Goal: Task Accomplishment & Management: Complete application form

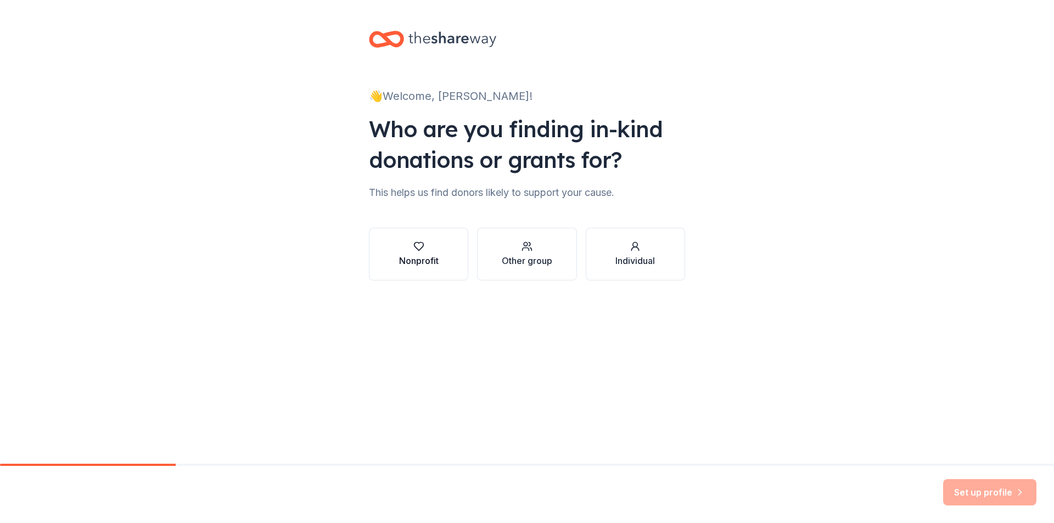
click at [434, 267] on div "Nonprofit" at bounding box center [419, 260] width 40 height 13
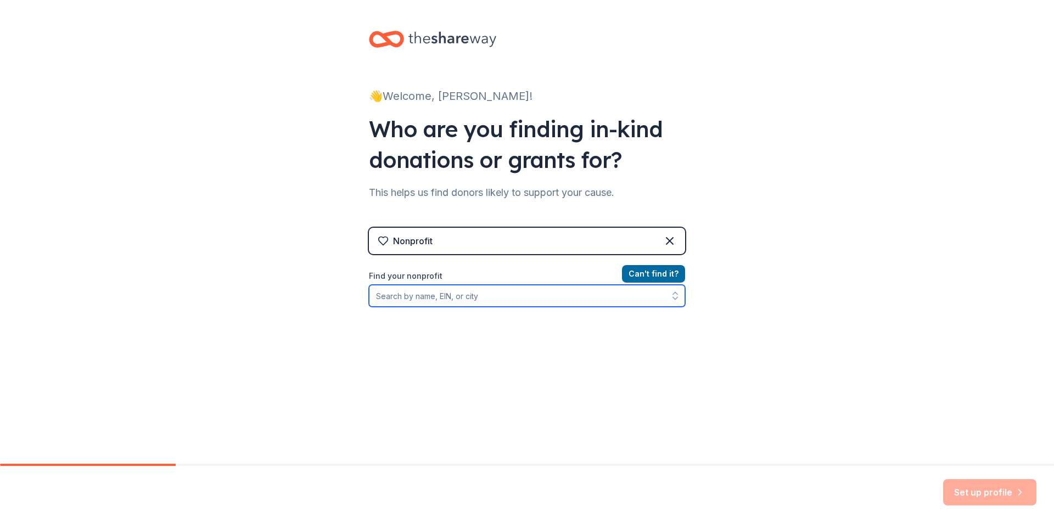
click at [606, 302] on input "Find your nonprofit" at bounding box center [527, 296] width 316 height 22
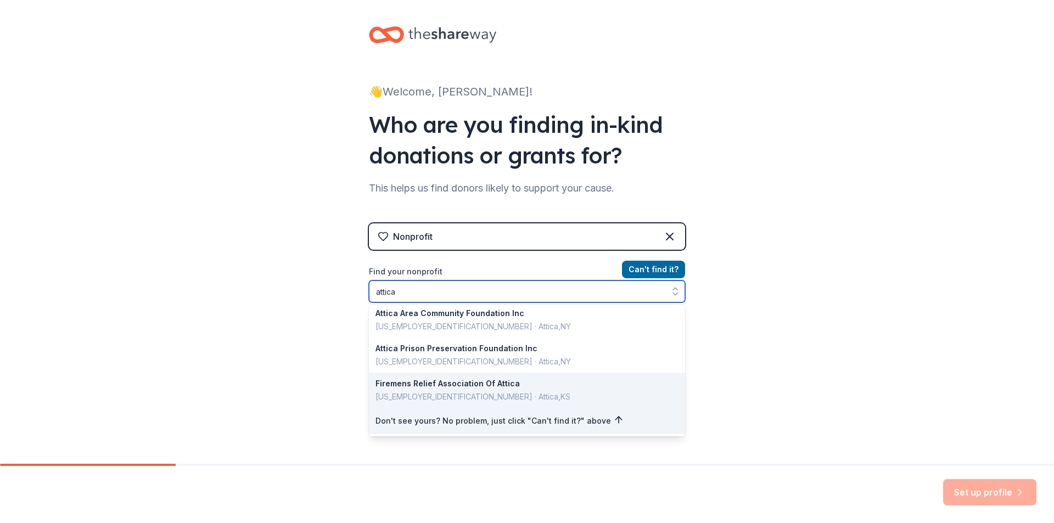
scroll to position [5, 0]
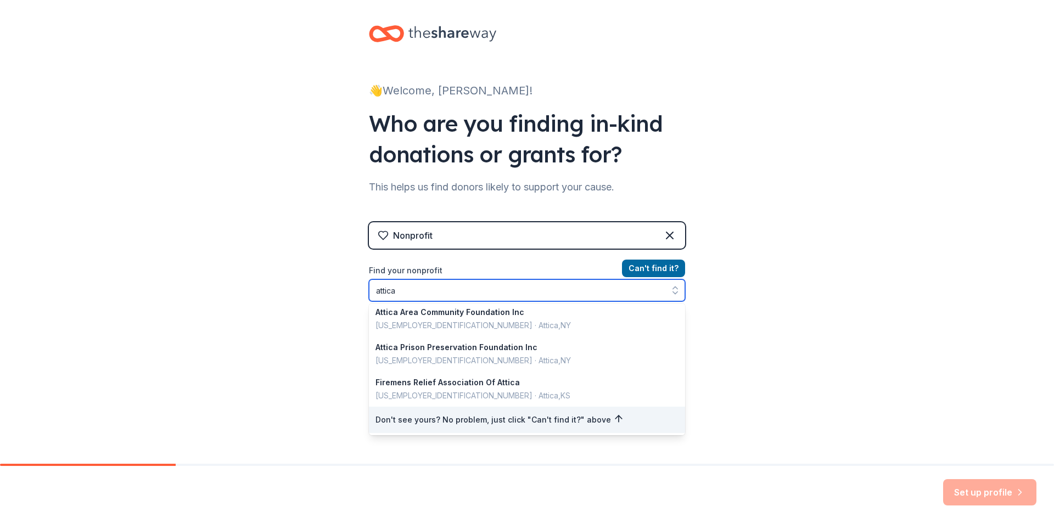
click at [453, 294] on input "attica" at bounding box center [527, 290] width 316 height 22
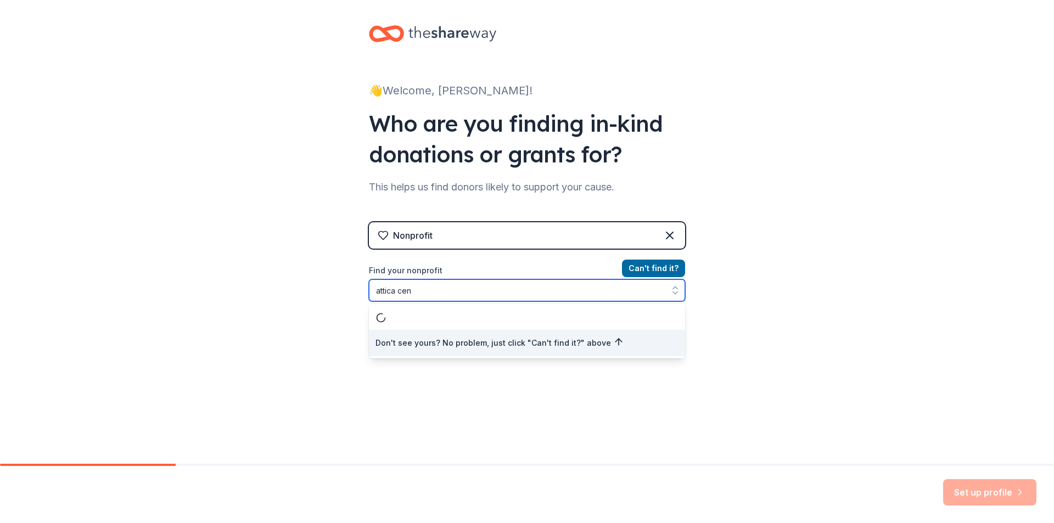
scroll to position [0, 0]
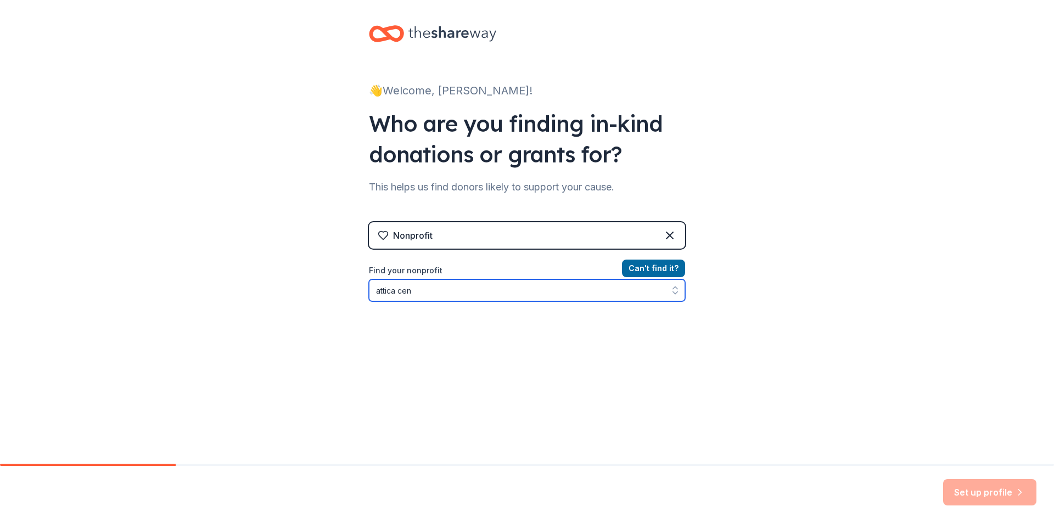
drag, startPoint x: 452, startPoint y: 294, endPoint x: 395, endPoint y: 297, distance: 57.2
click at [395, 297] on input "attica cen" at bounding box center [527, 290] width 316 height 22
type input "attica sc"
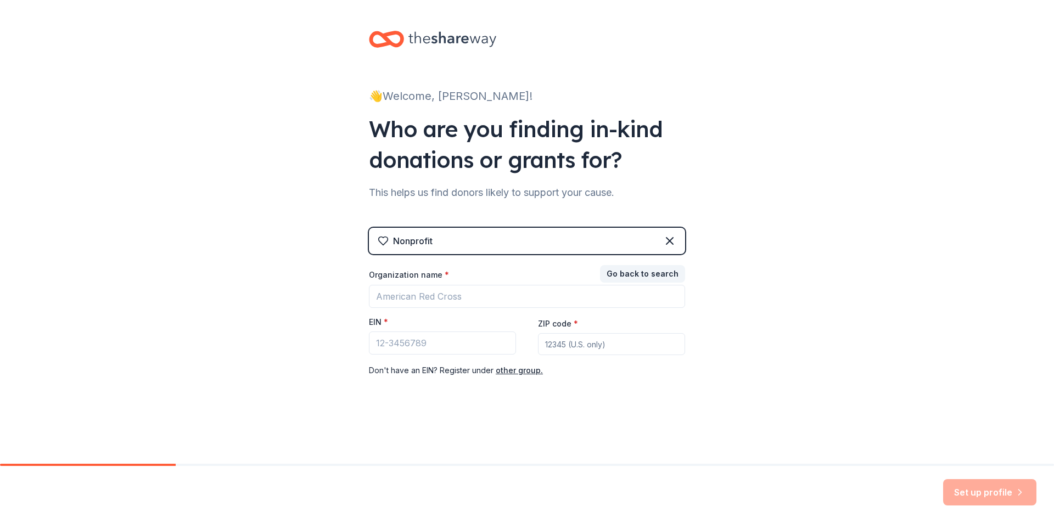
click at [719, 245] on div "👋 Welcome, Dustin! Who are you finding in-kind donations or grants for? This he…" at bounding box center [527, 226] width 1054 height 452
click at [671, 239] on icon at bounding box center [669, 241] width 7 height 7
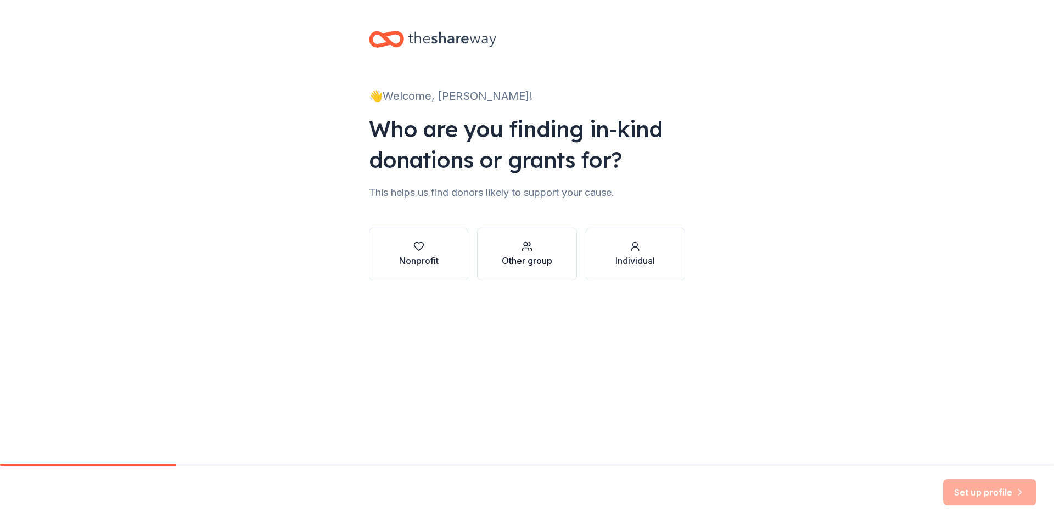
click at [525, 260] on div "Other group" at bounding box center [527, 260] width 51 height 13
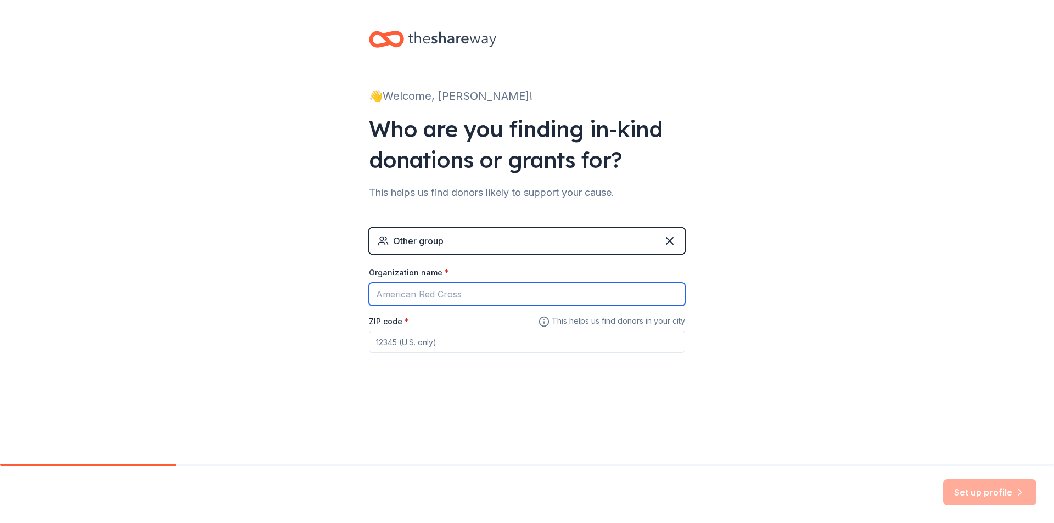
click at [468, 296] on input "Organization name *" at bounding box center [527, 294] width 316 height 23
type input "[GEOGRAPHIC_DATA]"
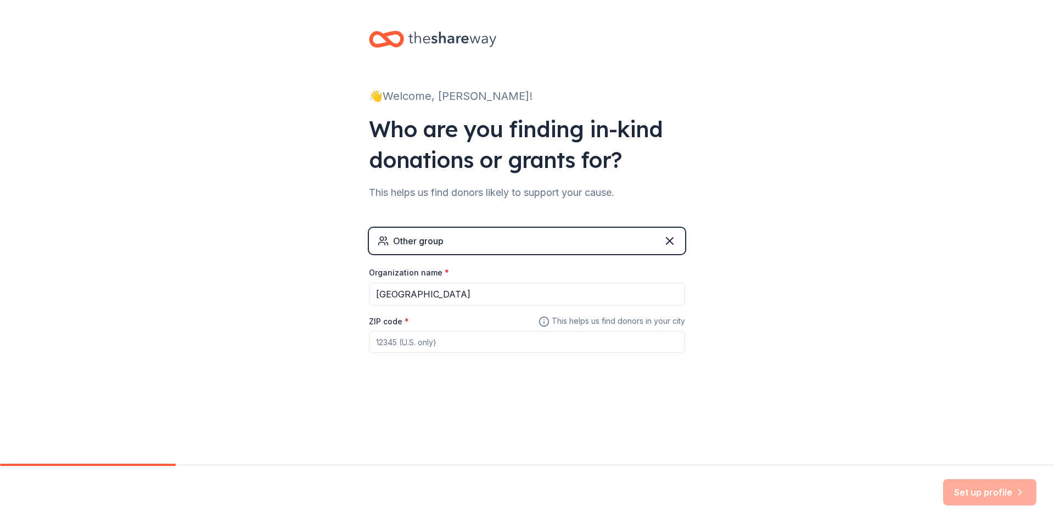
click at [442, 332] on input "ZIP code *" at bounding box center [527, 342] width 316 height 22
type input "4"
type input "14482"
click at [999, 496] on button "Set up profile" at bounding box center [989, 492] width 93 height 26
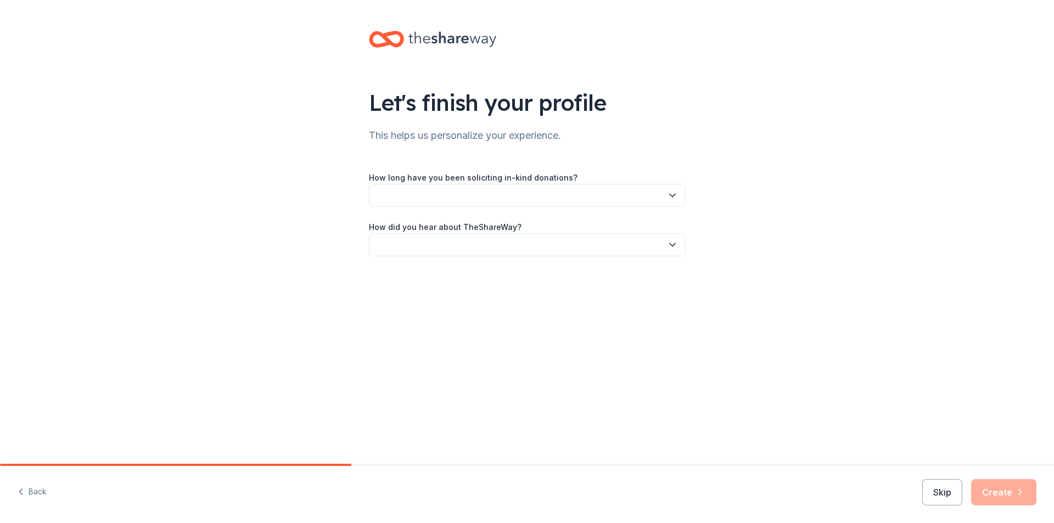
click at [542, 193] on button "button" at bounding box center [527, 195] width 316 height 23
click at [507, 247] on div "1 to 2 years" at bounding box center [527, 247] width 311 height 22
click at [541, 240] on button "button" at bounding box center [527, 244] width 316 height 23
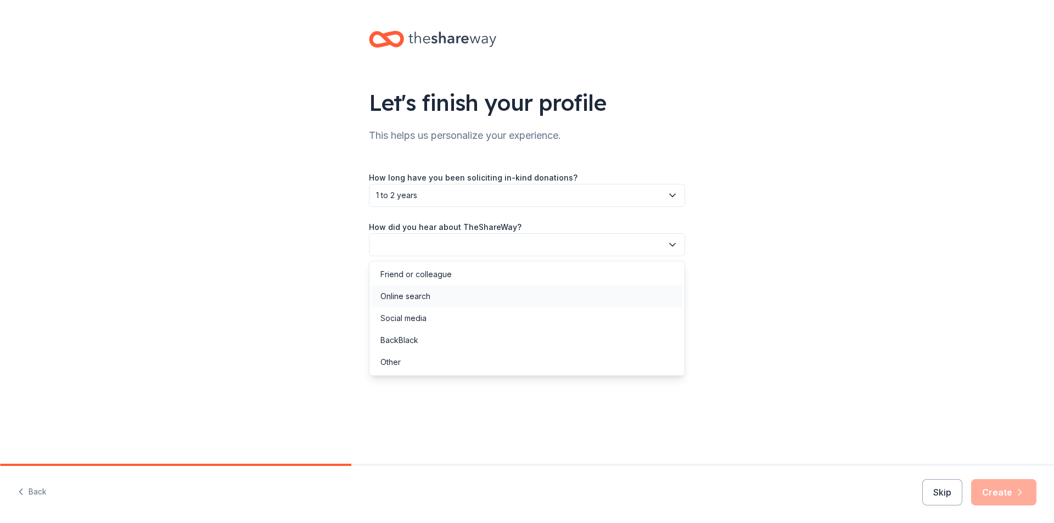
click at [514, 300] on div "Online search" at bounding box center [527, 296] width 311 height 22
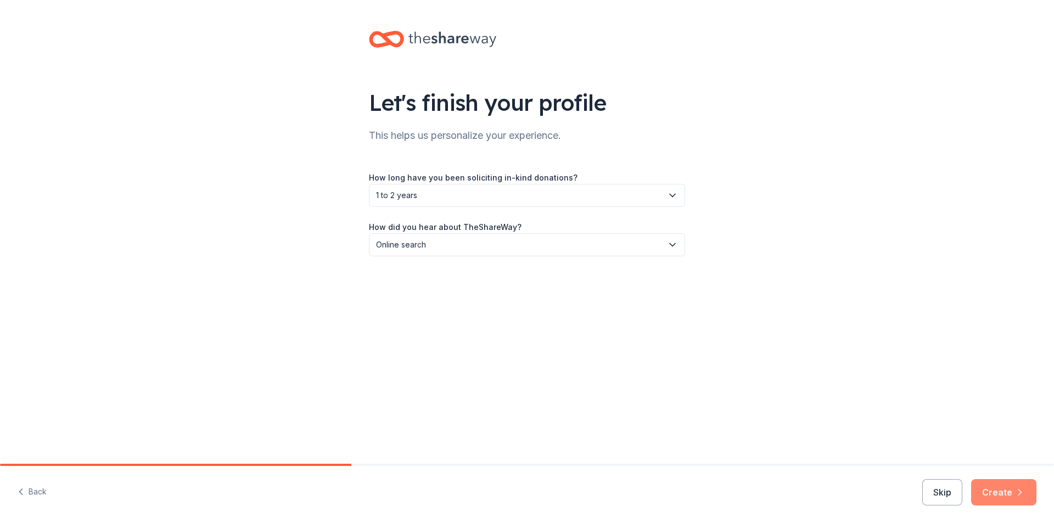
click at [1002, 491] on button "Create" at bounding box center [1003, 492] width 65 height 26
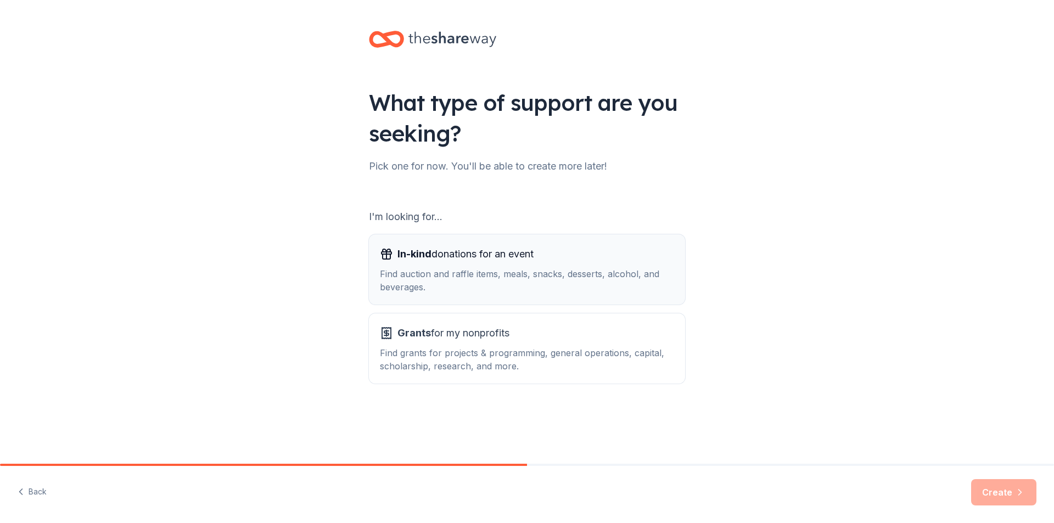
click at [595, 272] on div "Find auction and raffle items, meals, snacks, desserts, alcohol, and beverages." at bounding box center [527, 280] width 294 height 26
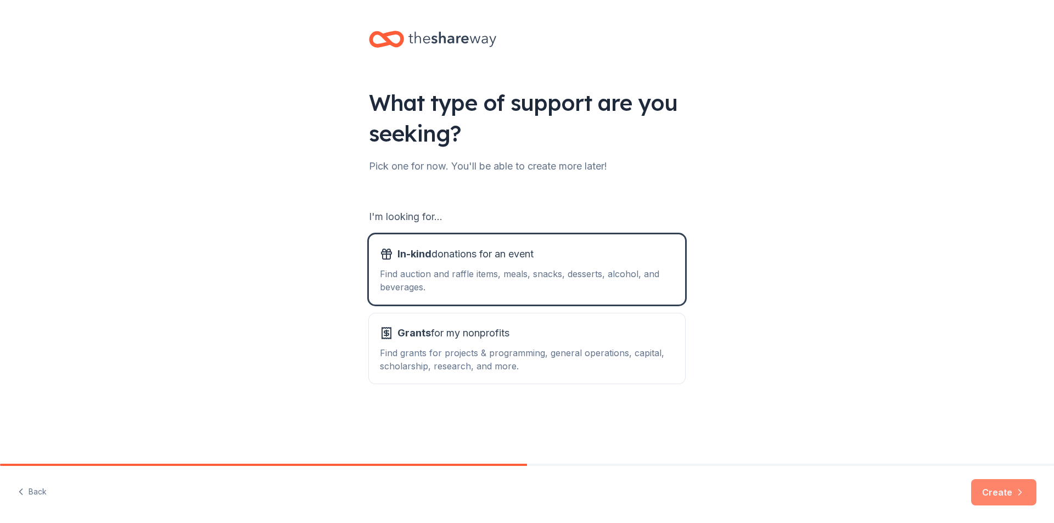
click at [1007, 495] on button "Create" at bounding box center [1003, 492] width 65 height 26
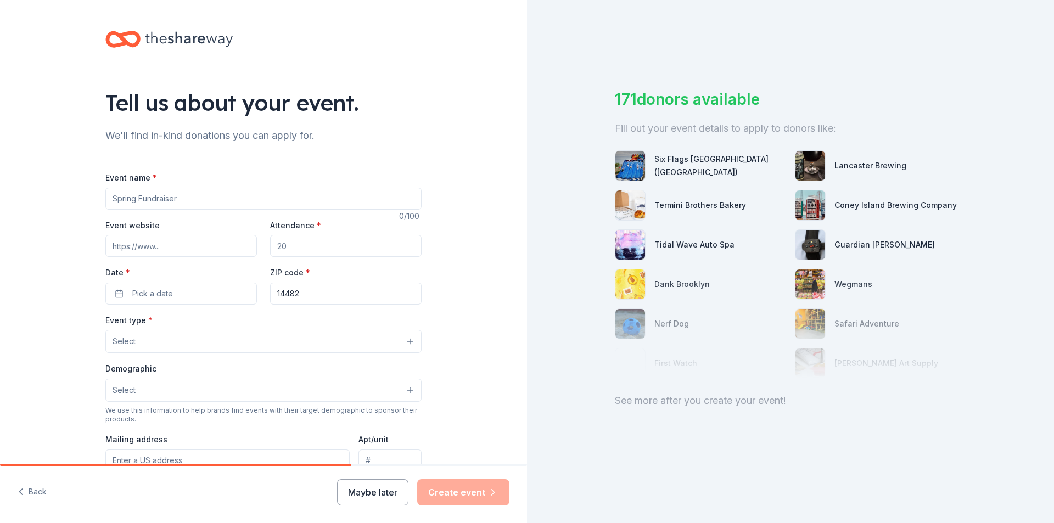
click at [220, 199] on input "Event name *" at bounding box center [263, 199] width 316 height 22
click at [211, 197] on input "Attica High School Teacher Appreciation" at bounding box center [263, 199] width 316 height 22
type input "Attica High School Teacher and Staff Appreciation"
click at [179, 240] on input "Event website" at bounding box center [181, 246] width 152 height 22
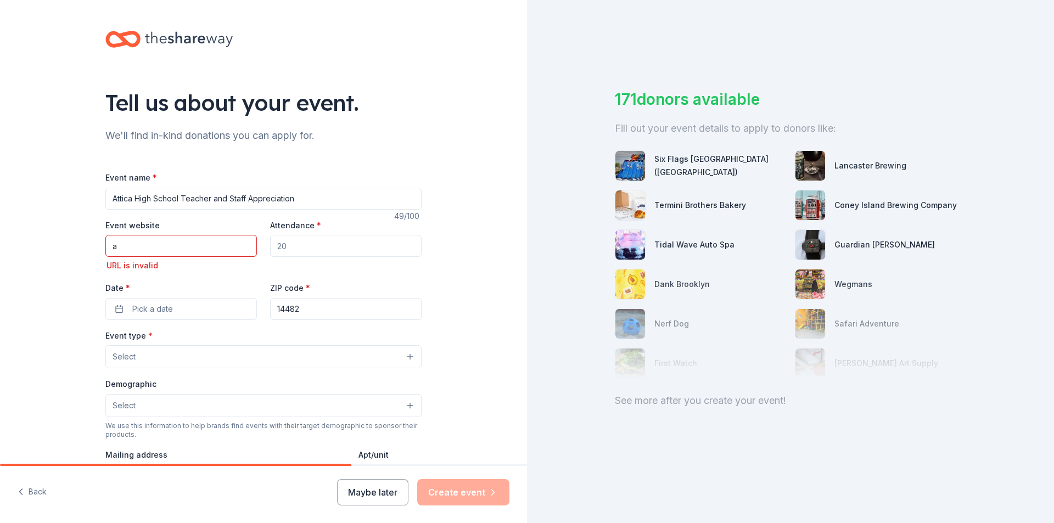
click at [126, 249] on input "a" at bounding box center [181, 246] width 152 height 22
paste input "[URL][DOMAIN_NAME]"
type input "[URL][DOMAIN_NAME]"
click at [300, 247] on input "Attendance *" at bounding box center [346, 246] width 152 height 22
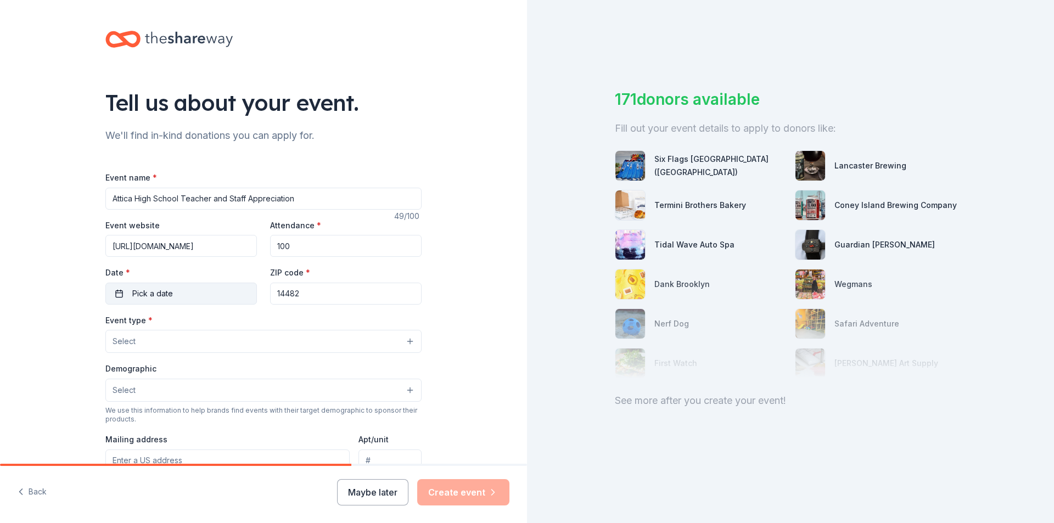
type input "100"
click at [211, 291] on button "Pick a date" at bounding box center [181, 294] width 152 height 22
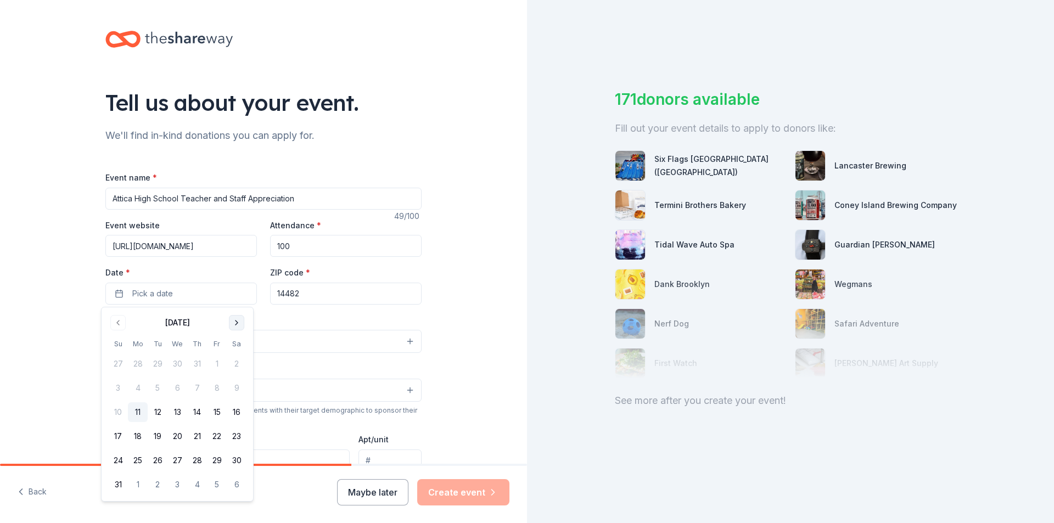
click at [240, 322] on button "Go to next month" at bounding box center [236, 322] width 15 height 15
drag, startPoint x: 178, startPoint y: 437, endPoint x: 192, endPoint y: 429, distance: 15.3
click at [179, 437] on button "22" at bounding box center [177, 437] width 20 height 20
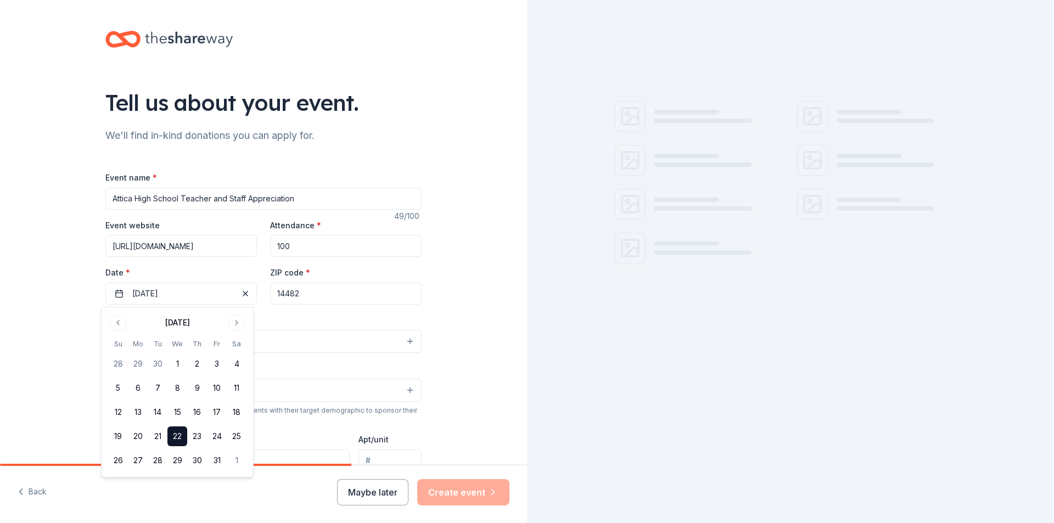
click at [401, 270] on div "ZIP code * 14482" at bounding box center [346, 285] width 152 height 39
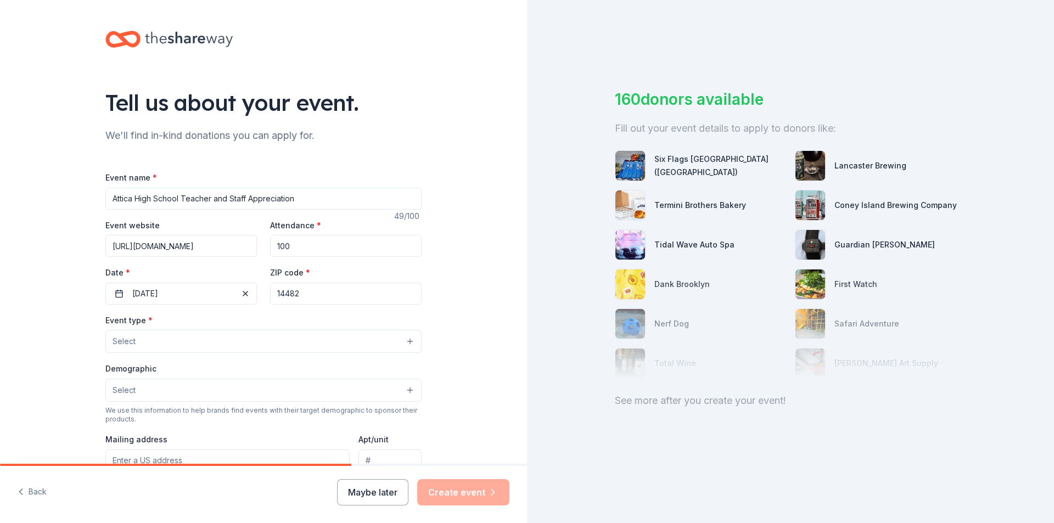
click at [175, 338] on button "Select" at bounding box center [263, 341] width 316 height 23
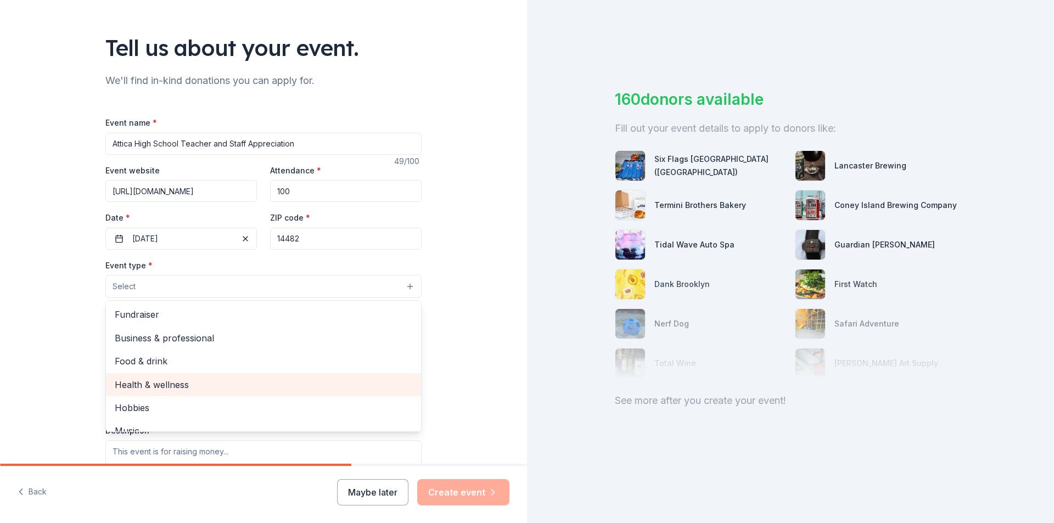
scroll to position [37, 0]
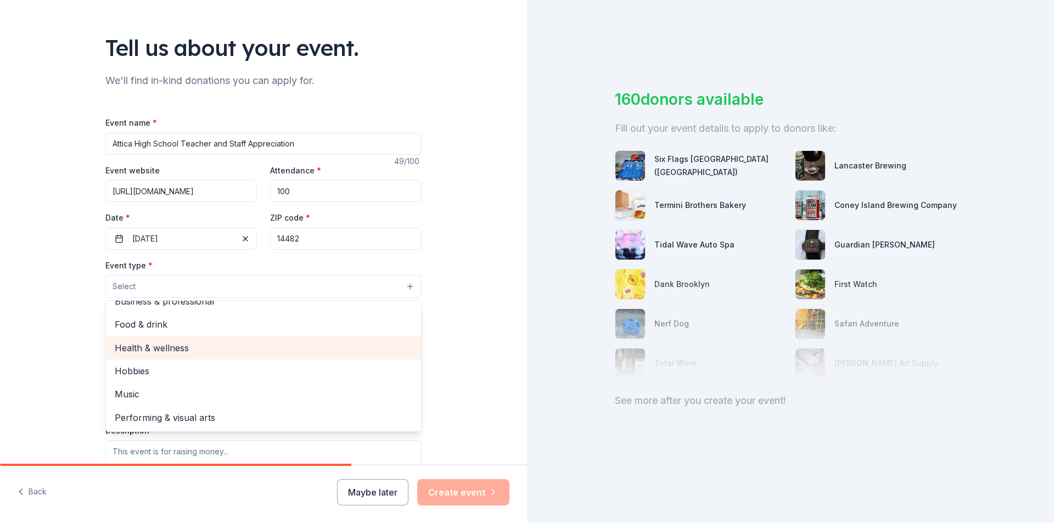
click at [198, 350] on span "Health & wellness" at bounding box center [264, 348] width 298 height 14
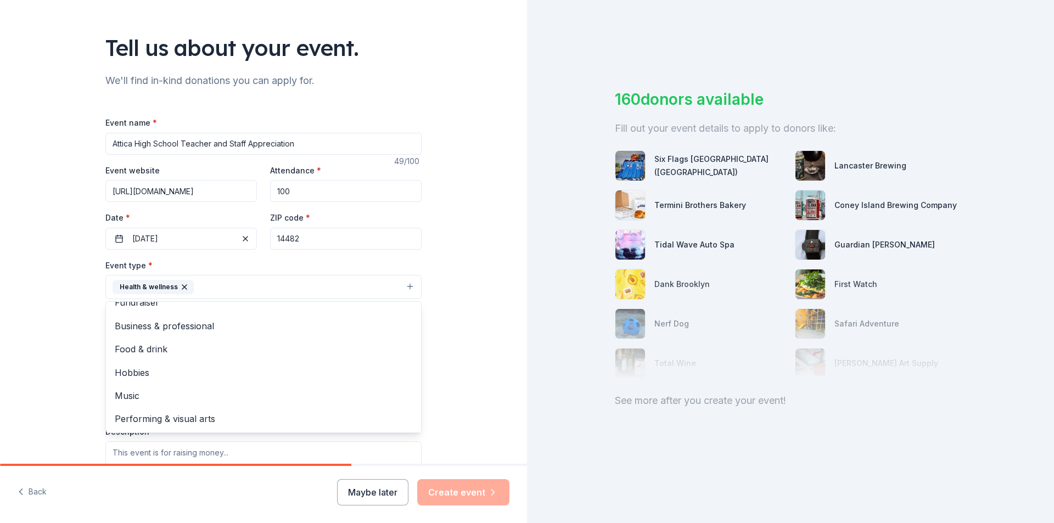
click at [476, 282] on div "Tell us about your event. We'll find in-kind donations you can apply for. Event…" at bounding box center [263, 311] width 527 height 732
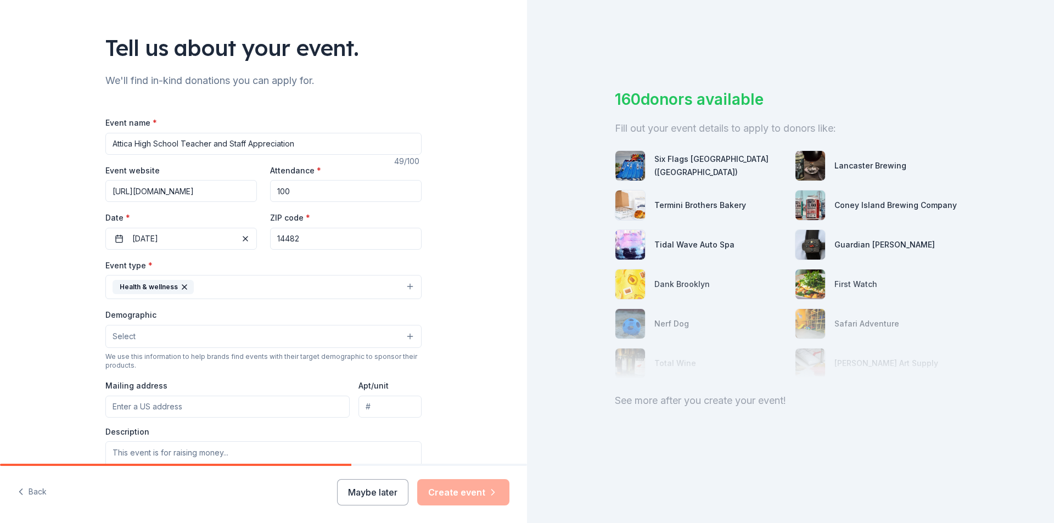
click at [254, 291] on button "Health & wellness" at bounding box center [263, 287] width 316 height 24
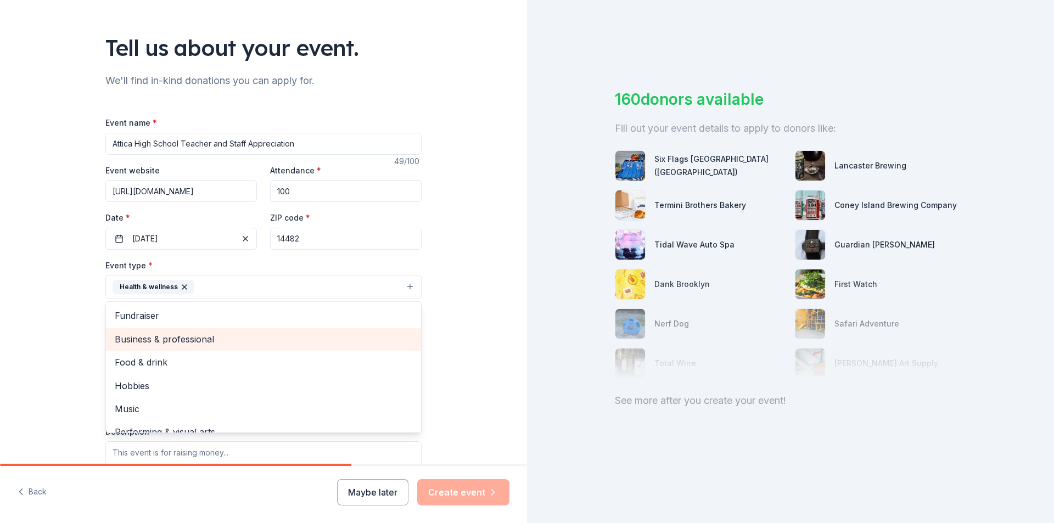
click at [227, 334] on span "Business & professional" at bounding box center [264, 339] width 298 height 14
click at [271, 349] on div "Food & drink" at bounding box center [263, 339] width 315 height 23
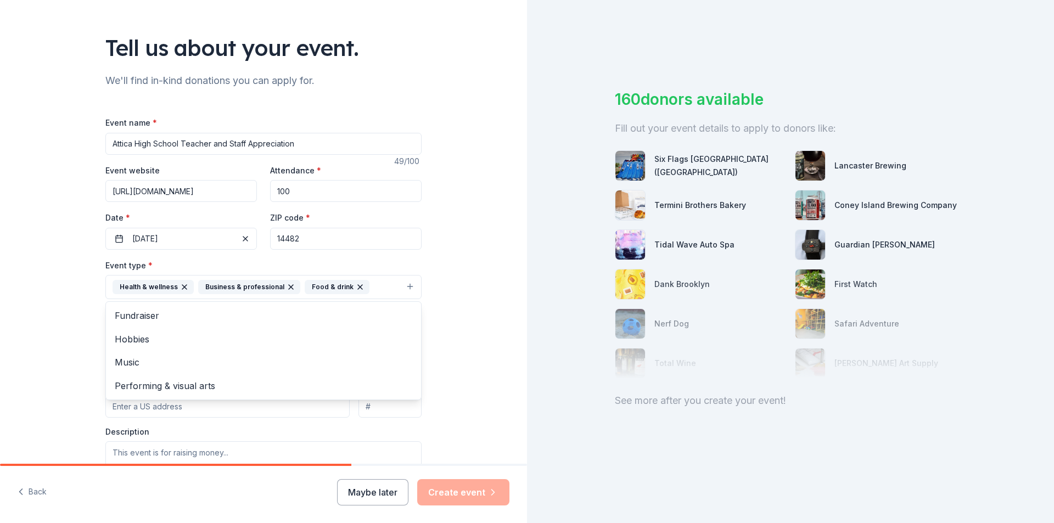
click at [478, 308] on div "Tell us about your event. We'll find in-kind donations you can apply for. Event…" at bounding box center [263, 311] width 527 height 732
click at [200, 334] on button "Select" at bounding box center [263, 336] width 316 height 23
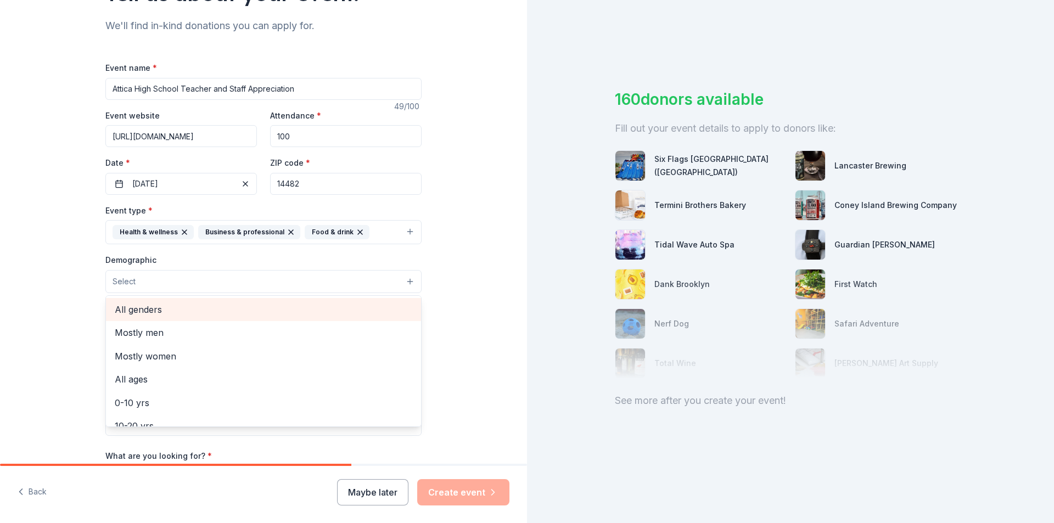
click at [192, 309] on span "All genders" at bounding box center [264, 309] width 298 height 14
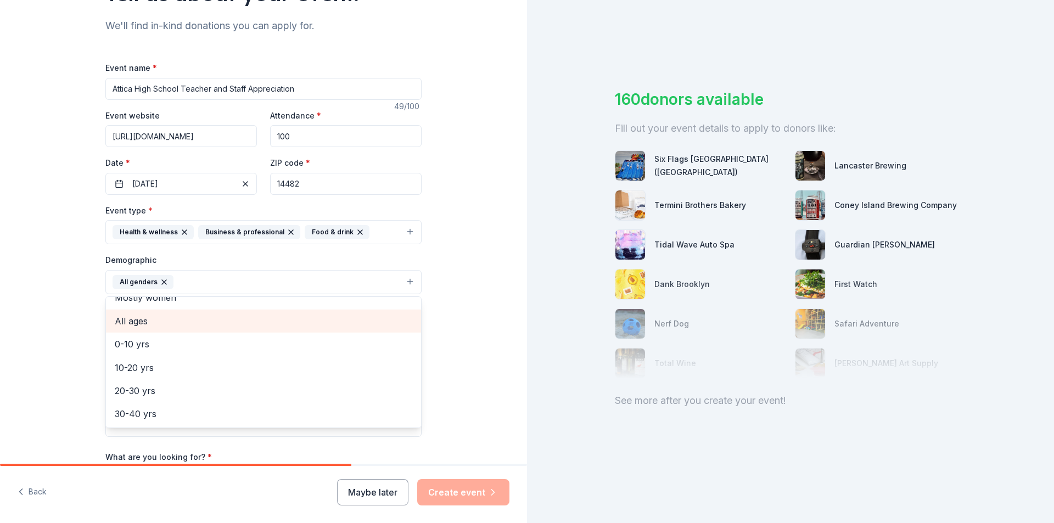
scroll to position [55, 0]
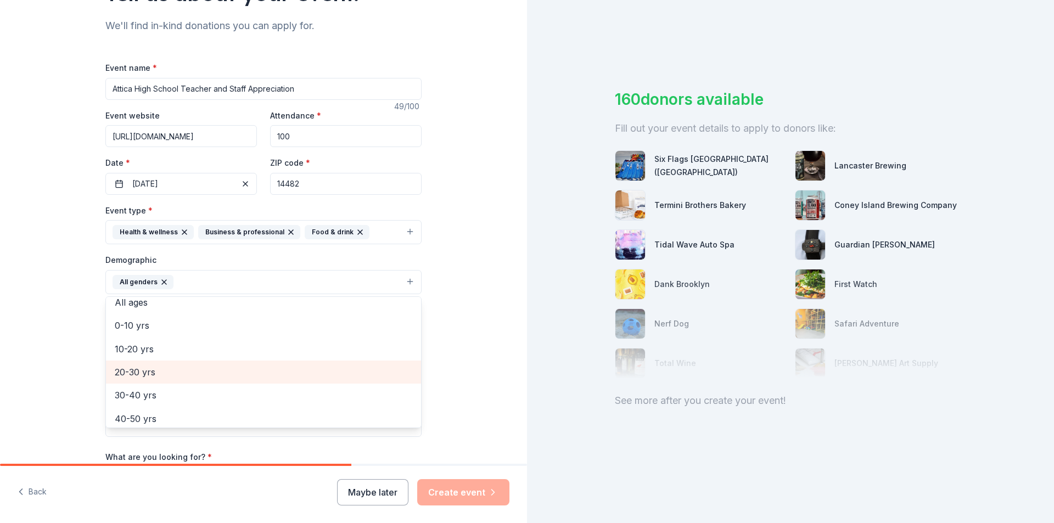
click at [167, 378] on span "20-30 yrs" at bounding box center [264, 372] width 298 height 14
click at [169, 373] on span "30-40 yrs" at bounding box center [264, 372] width 298 height 14
click at [165, 374] on span "40-50 yrs" at bounding box center [264, 372] width 298 height 14
click at [165, 377] on span "50-60 yrs" at bounding box center [264, 372] width 298 height 14
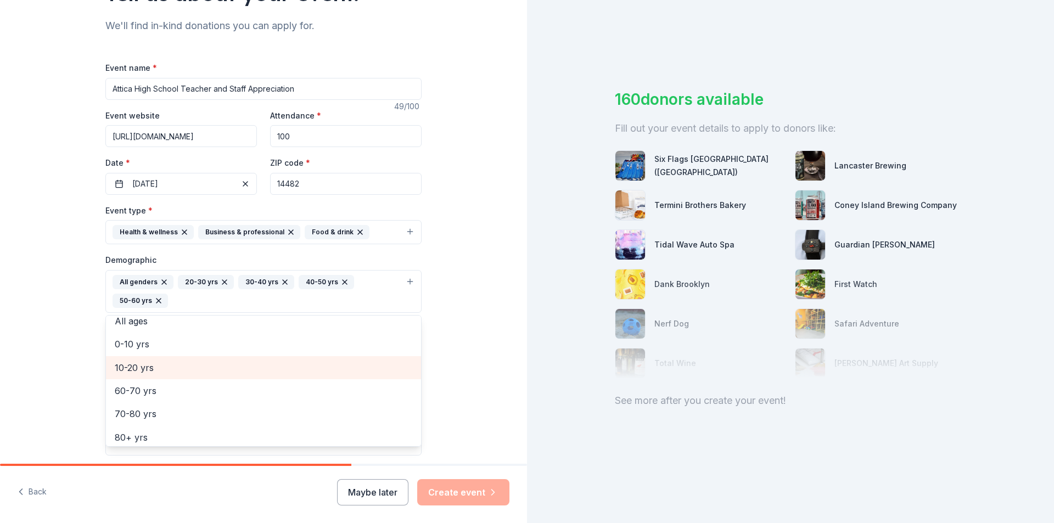
scroll to position [60, 0]
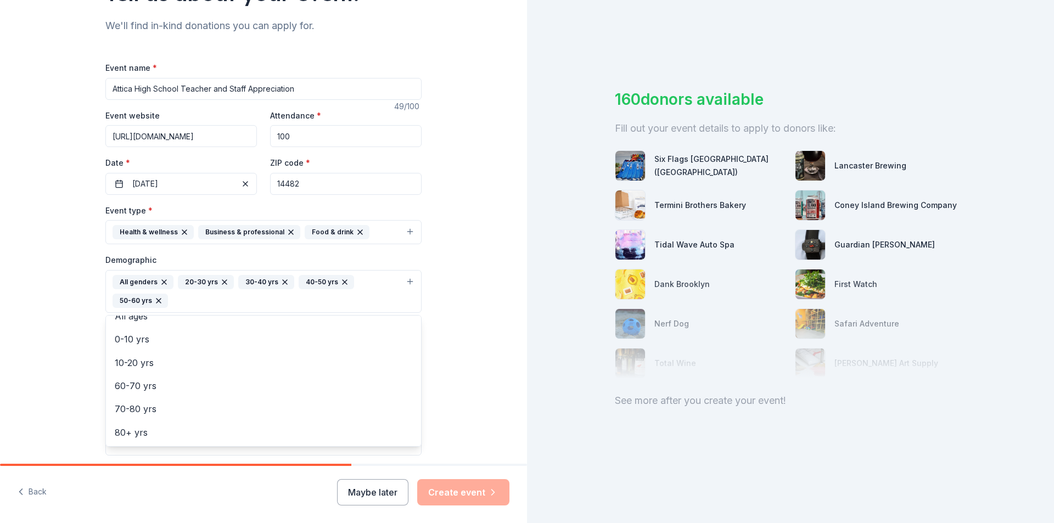
click at [446, 373] on div "Tell us about your event. We'll find in-kind donations you can apply for. Event…" at bounding box center [263, 266] width 527 height 752
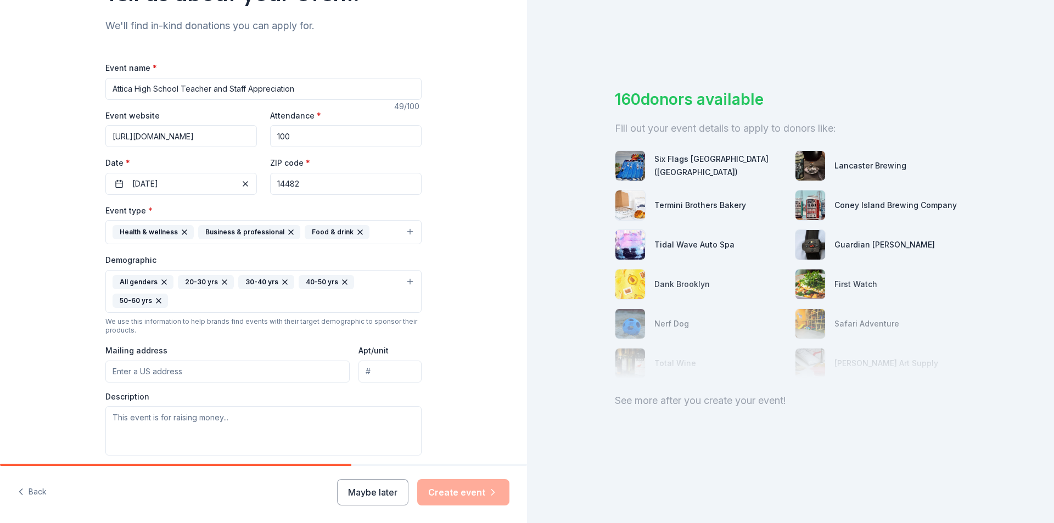
click at [205, 380] on input "Mailing address" at bounding box center [227, 372] width 244 height 22
type input "3338 E Main Street Rd"
type input "14482"
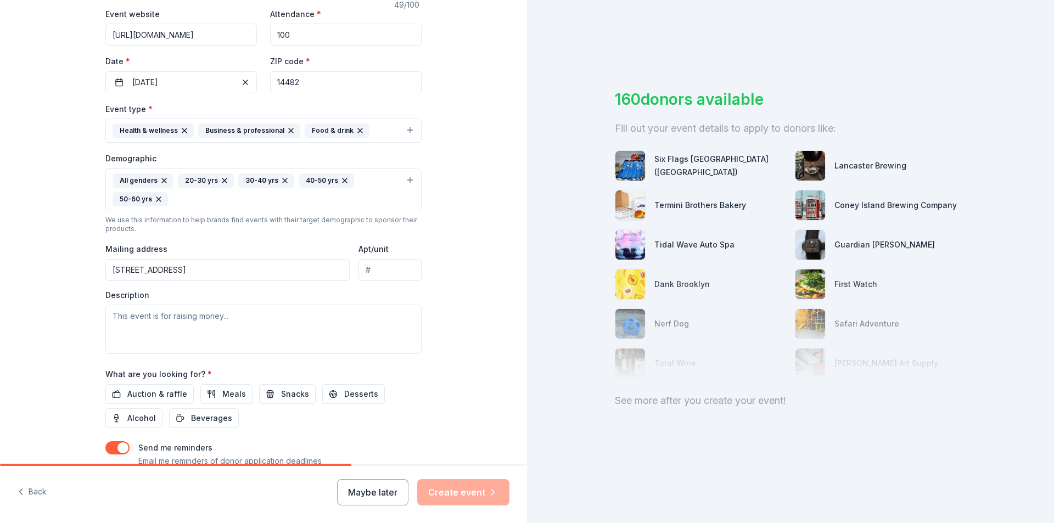
scroll to position [220, 0]
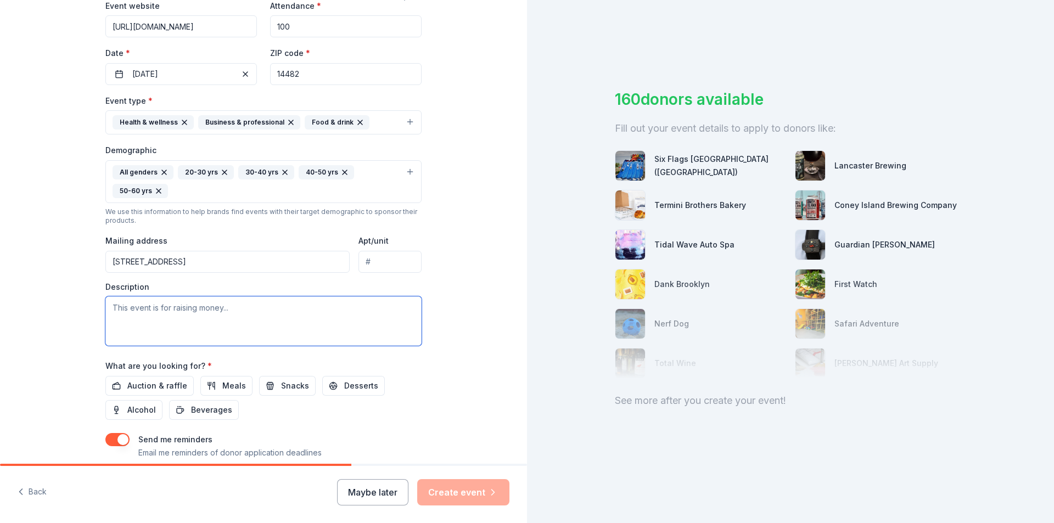
click at [255, 323] on textarea at bounding box center [263, 320] width 316 height 49
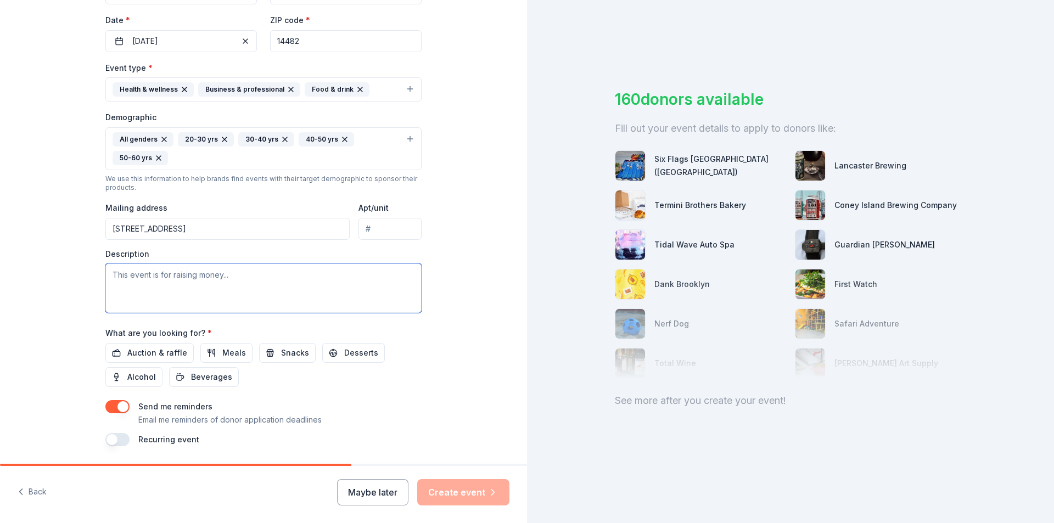
scroll to position [288, 0]
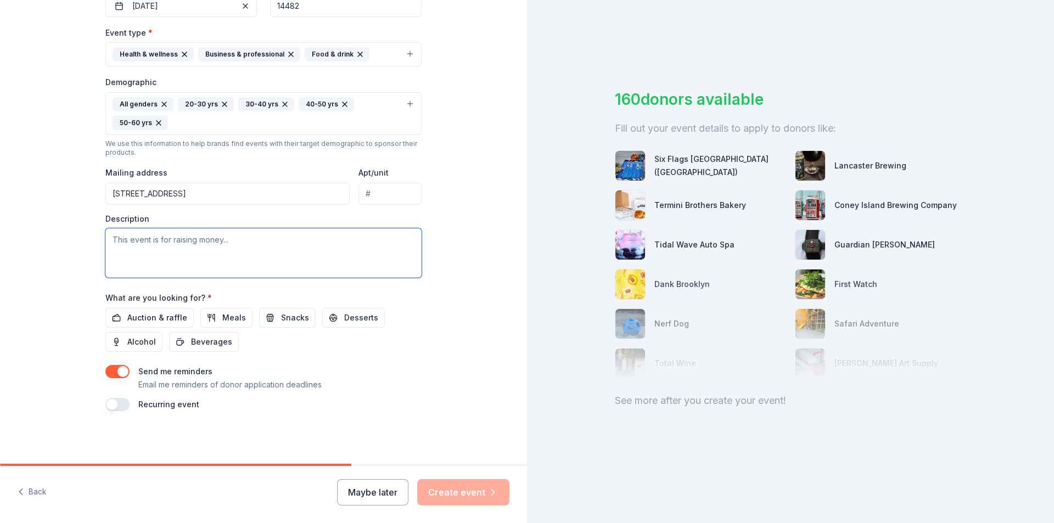
paste textarea "At Attica High School we deeply value the hard work, passion, and dedication ou…"
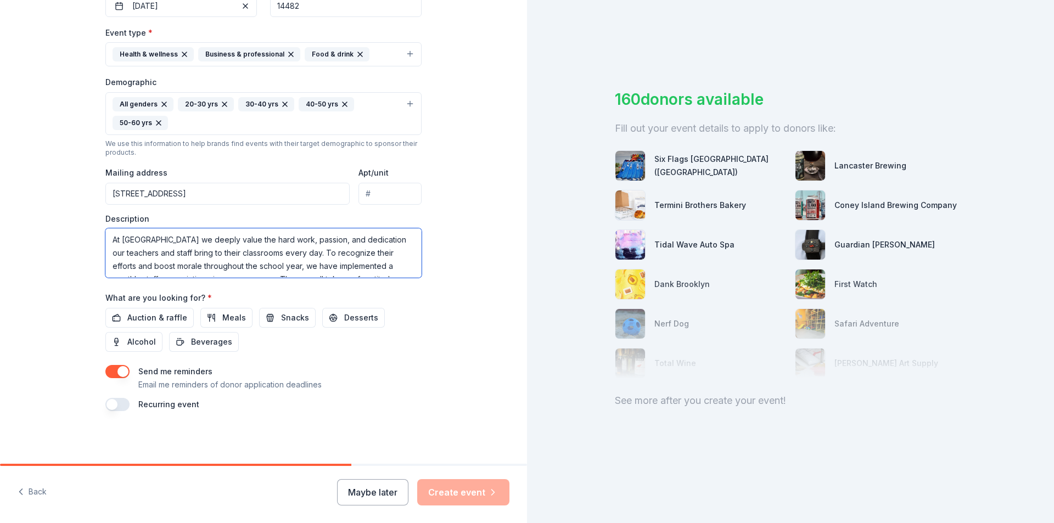
scroll to position [53, 0]
type textarea "At Attica High School we deeply value the hard work, passion, and dedication ou…"
click at [286, 316] on span "Snacks" at bounding box center [295, 317] width 28 height 13
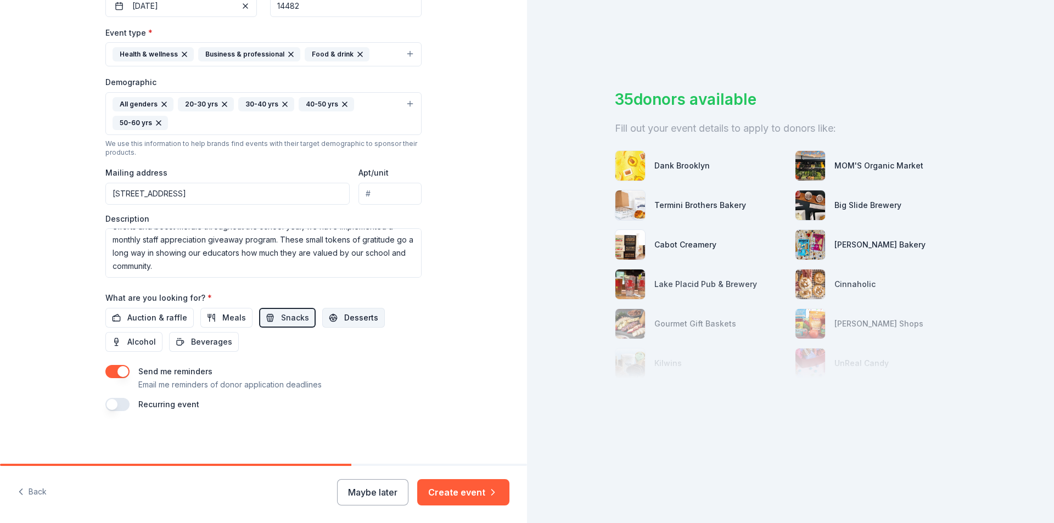
click at [332, 316] on button "Desserts" at bounding box center [353, 318] width 63 height 20
click at [191, 346] on span "Beverages" at bounding box center [211, 341] width 41 height 13
drag, startPoint x: 115, startPoint y: 400, endPoint x: 121, endPoint y: 401, distance: 6.3
click at [115, 400] on button "button" at bounding box center [117, 404] width 24 height 13
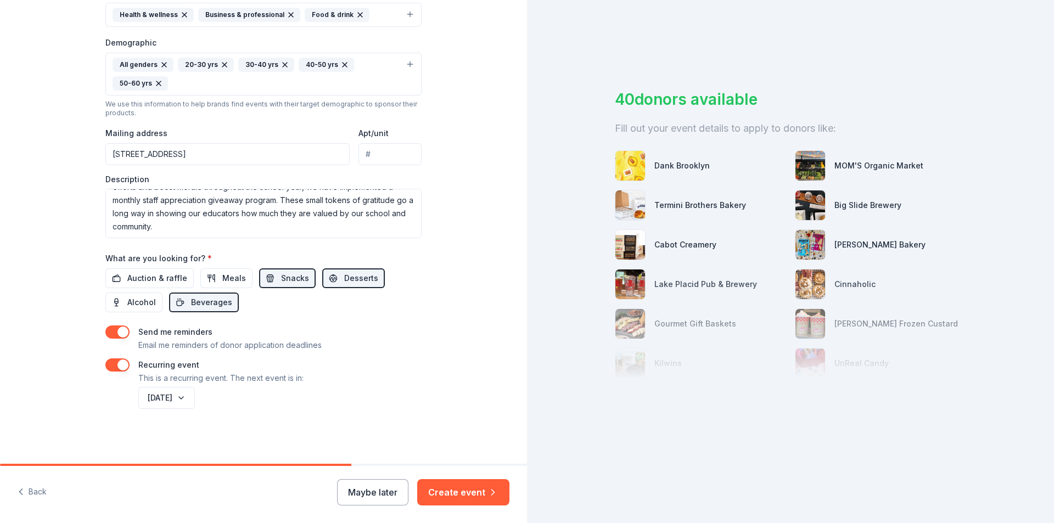
click at [118, 363] on button "button" at bounding box center [117, 364] width 24 height 13
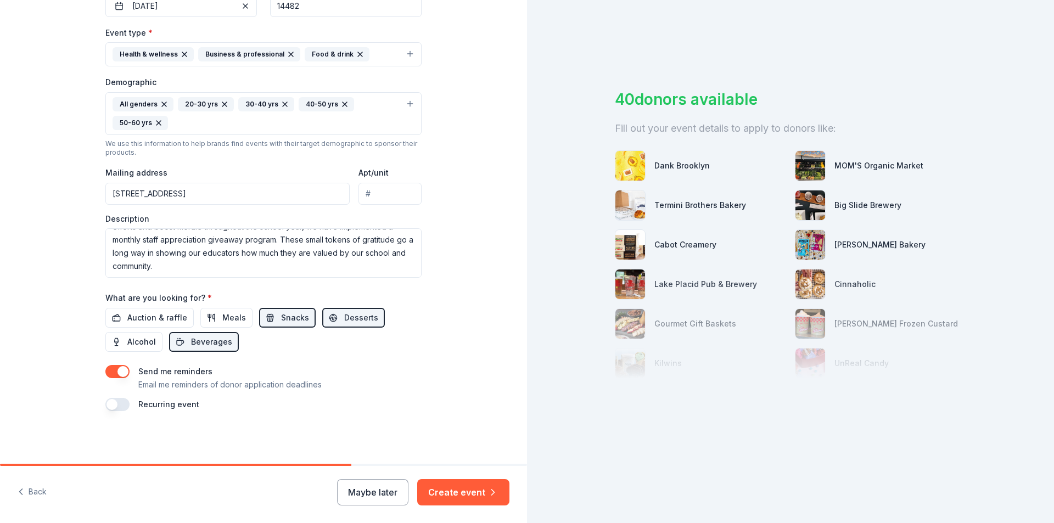
scroll to position [288, 0]
click at [462, 494] on button "Create event" at bounding box center [463, 492] width 92 height 26
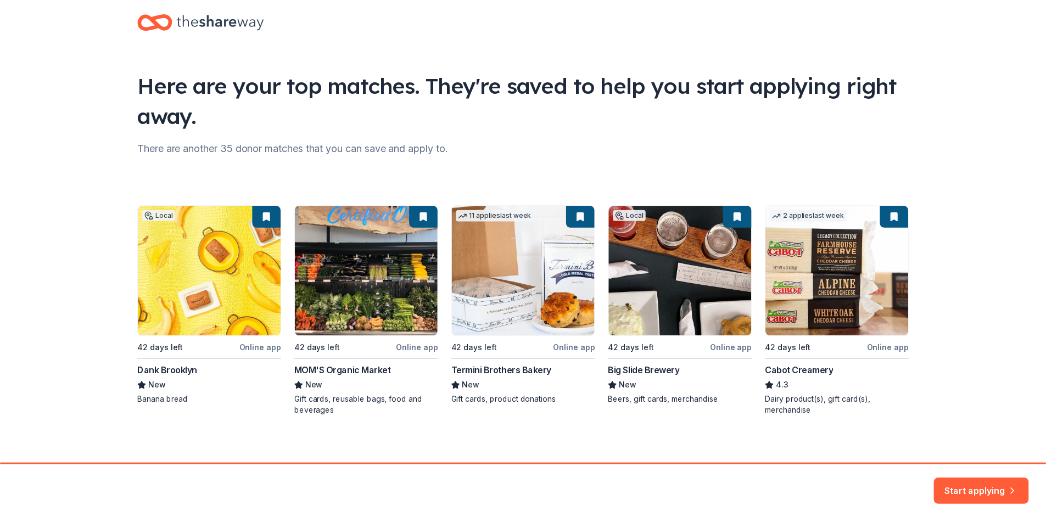
scroll to position [24, 0]
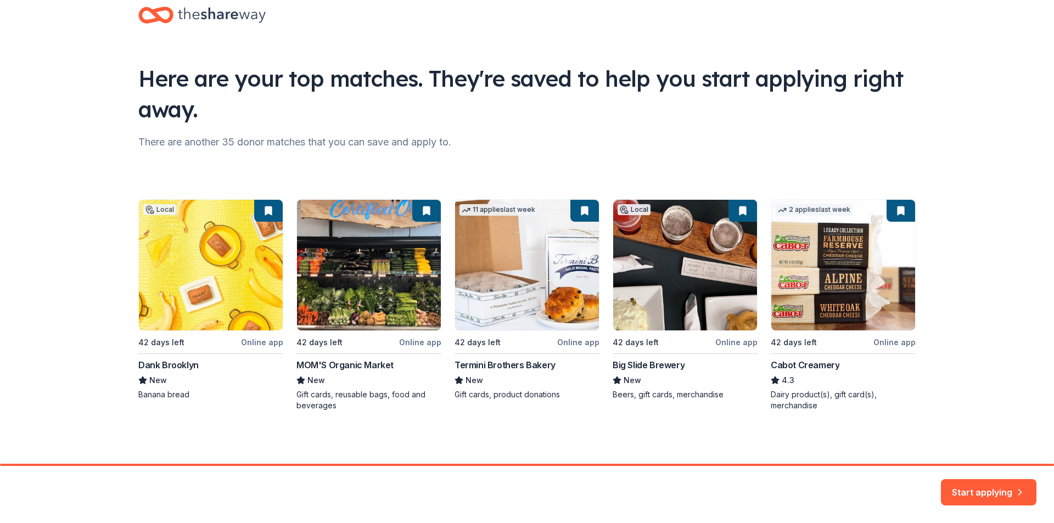
click at [891, 311] on div "Local 42 days left Online app Dank Brooklyn New Banana bread 42 days left Onlin…" at bounding box center [526, 305] width 777 height 212
click at [886, 203] on div "Local 42 days left Online app Dank Brooklyn New Banana bread 42 days left Onlin…" at bounding box center [526, 305] width 777 height 212
click at [891, 205] on div "Local 42 days left Online app Dank Brooklyn New Banana bread 42 days left Onlin…" at bounding box center [526, 305] width 777 height 212
click at [896, 209] on div "Local 42 days left Online app Dank Brooklyn New Banana bread 42 days left Onlin…" at bounding box center [526, 305] width 777 height 212
click at [966, 484] on button "Start applying" at bounding box center [989, 487] width 96 height 26
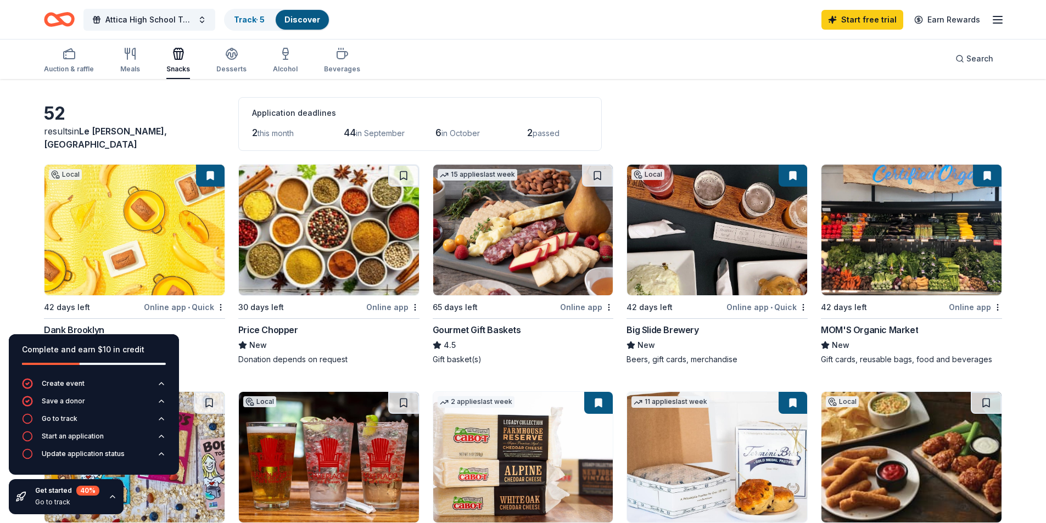
scroll to position [55, 0]
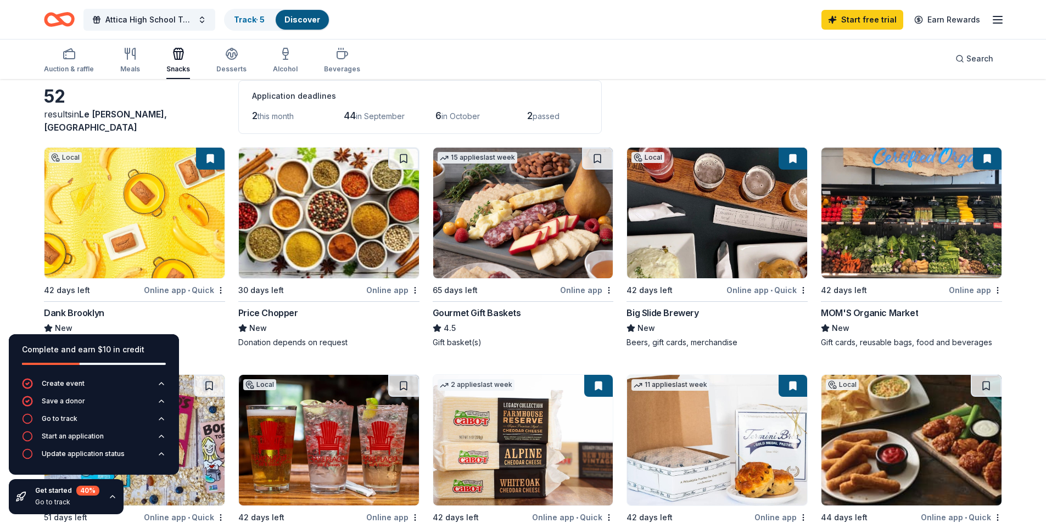
click at [585, 289] on div "Online app" at bounding box center [586, 290] width 53 height 14
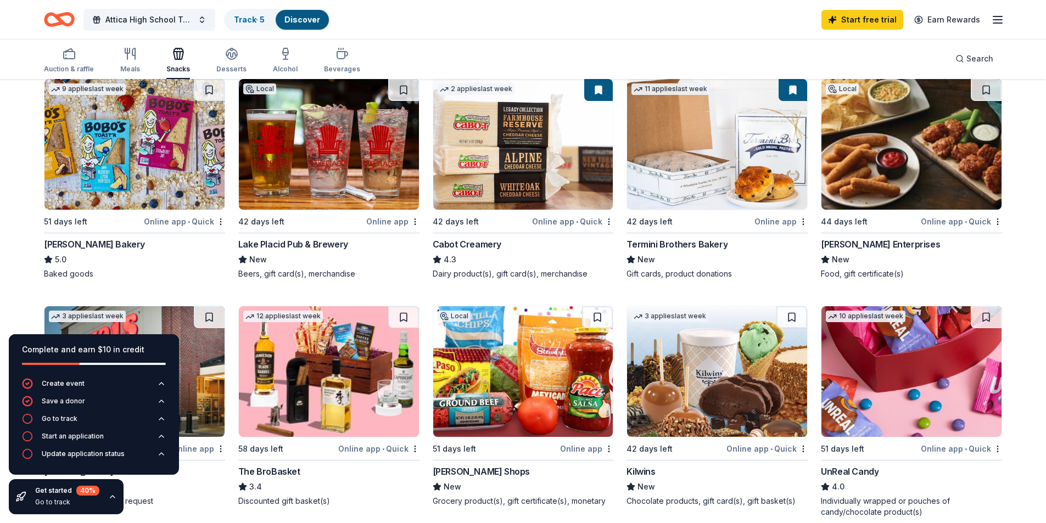
scroll to position [384, 0]
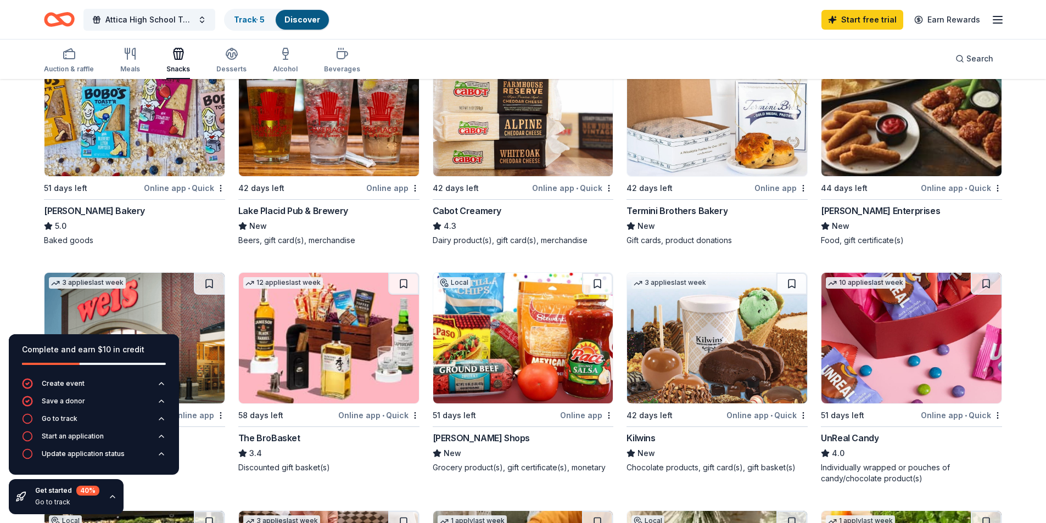
click at [170, 110] on img at bounding box center [134, 111] width 180 height 131
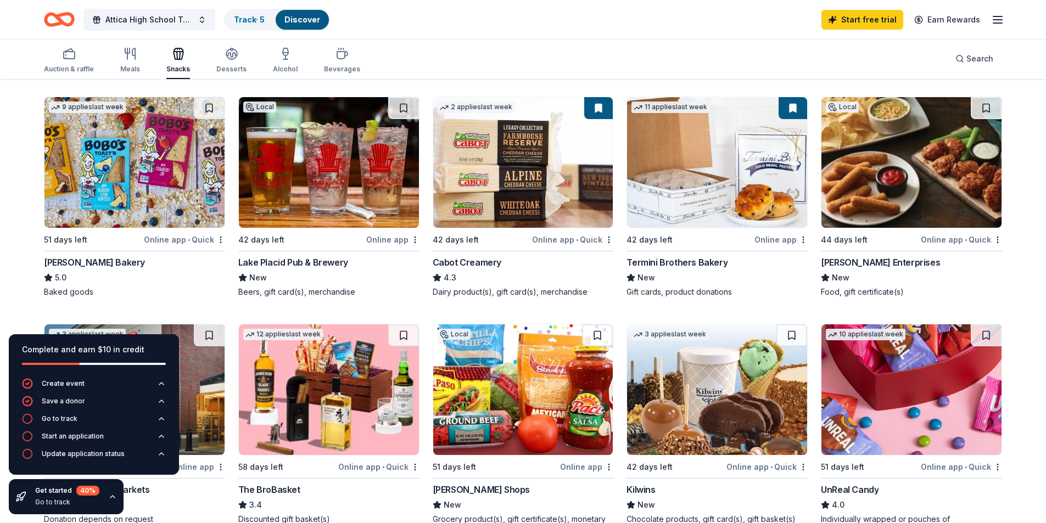
scroll to position [329, 0]
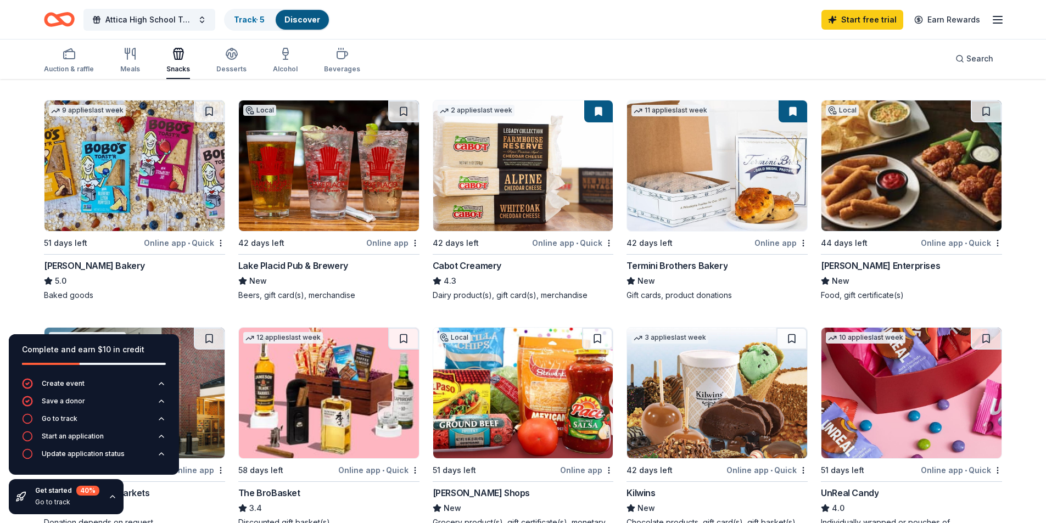
click at [599, 103] on button at bounding box center [598, 111] width 29 height 22
click at [598, 114] on button at bounding box center [598, 111] width 29 height 22
click at [538, 160] on img at bounding box center [523, 165] width 180 height 131
click at [744, 182] on img at bounding box center [717, 165] width 180 height 131
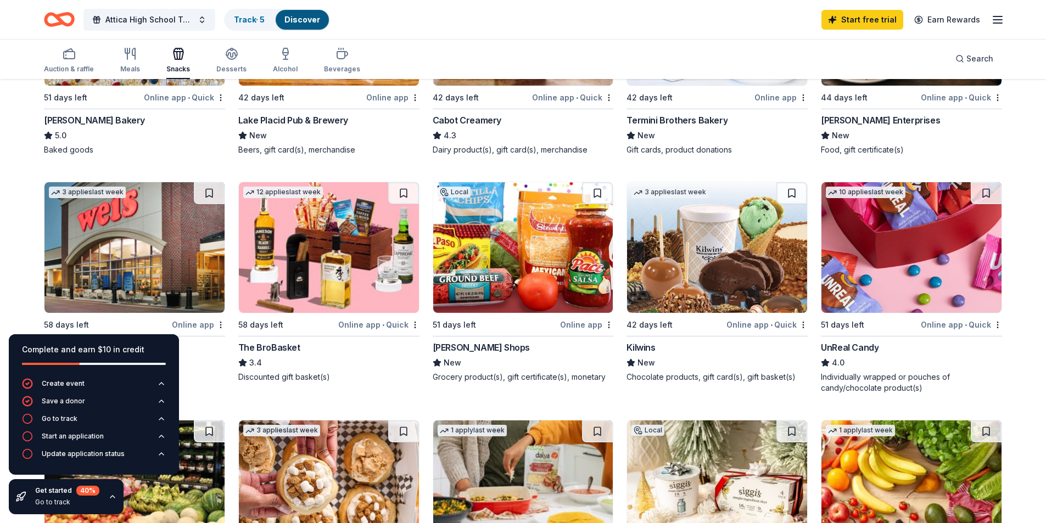
scroll to position [494, 0]
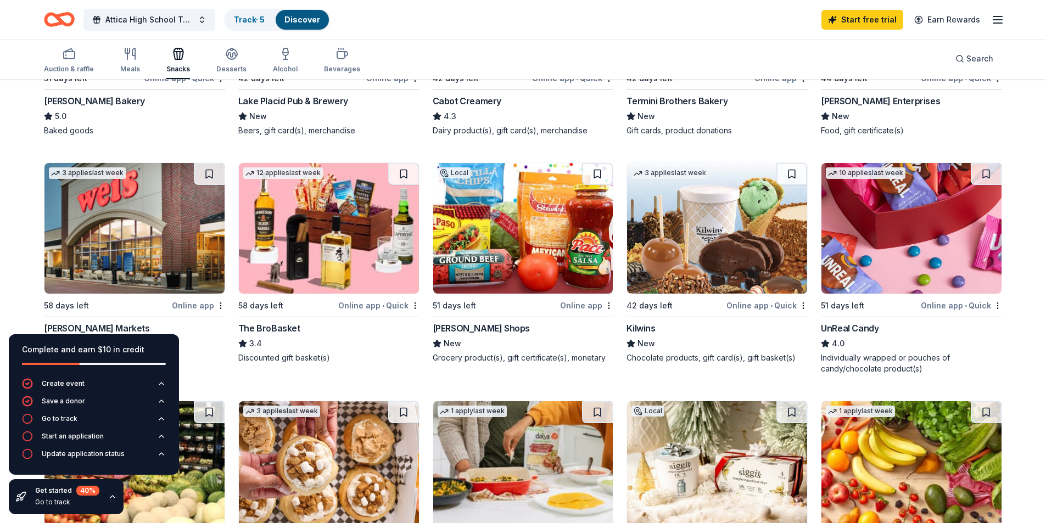
click at [942, 225] on img at bounding box center [911, 228] width 180 height 131
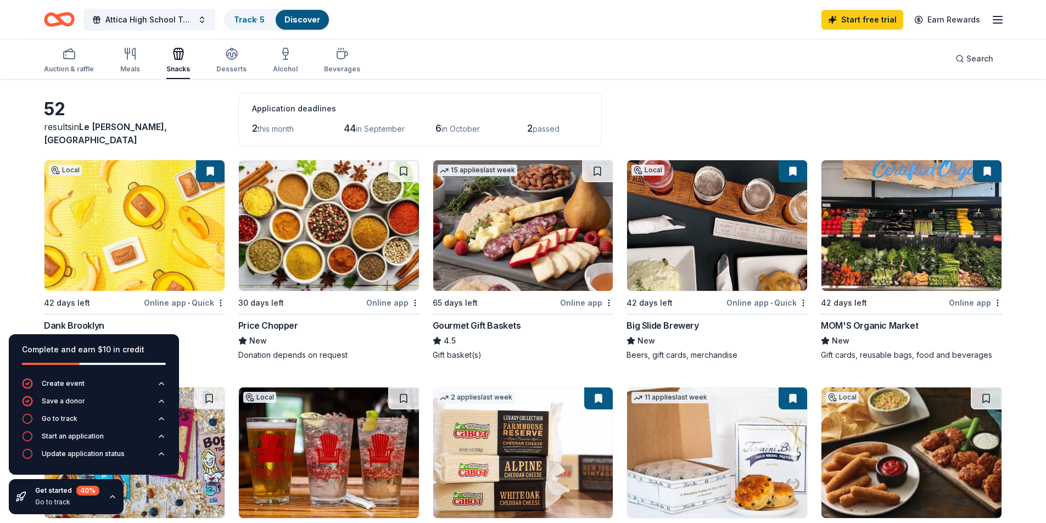
scroll to position [55, 0]
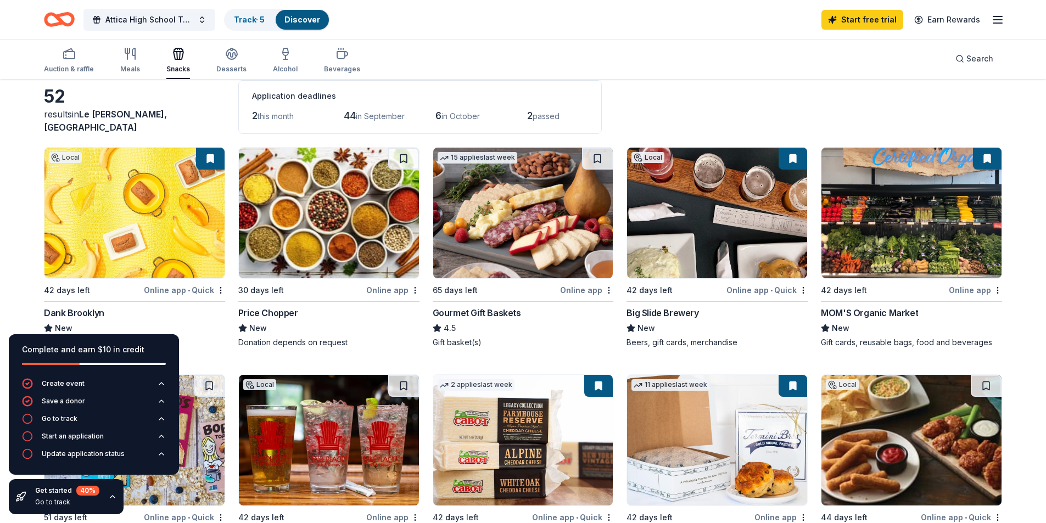
click at [182, 214] on img at bounding box center [134, 213] width 180 height 131
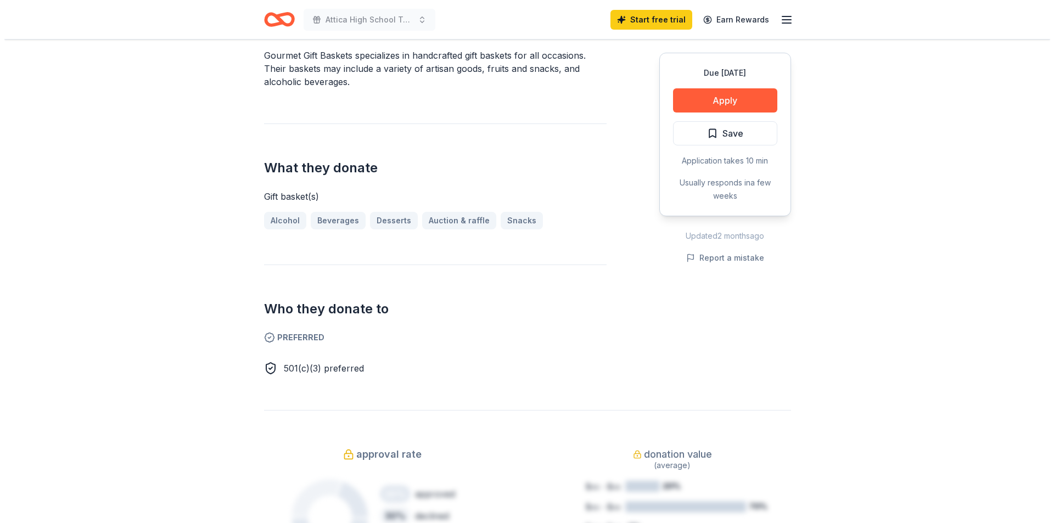
scroll to position [329, 0]
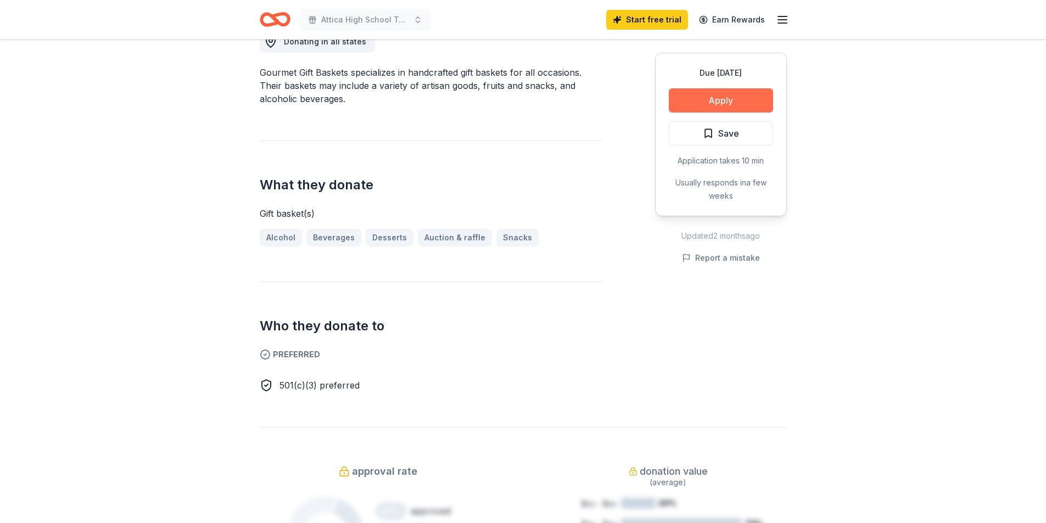
click at [689, 95] on button "Apply" at bounding box center [721, 100] width 104 height 24
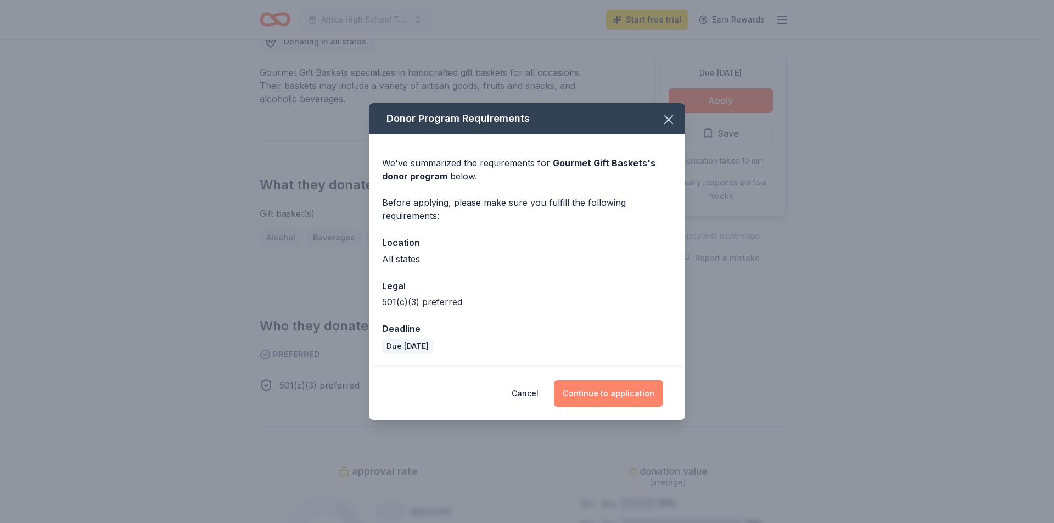
click at [610, 394] on button "Continue to application" at bounding box center [608, 393] width 109 height 26
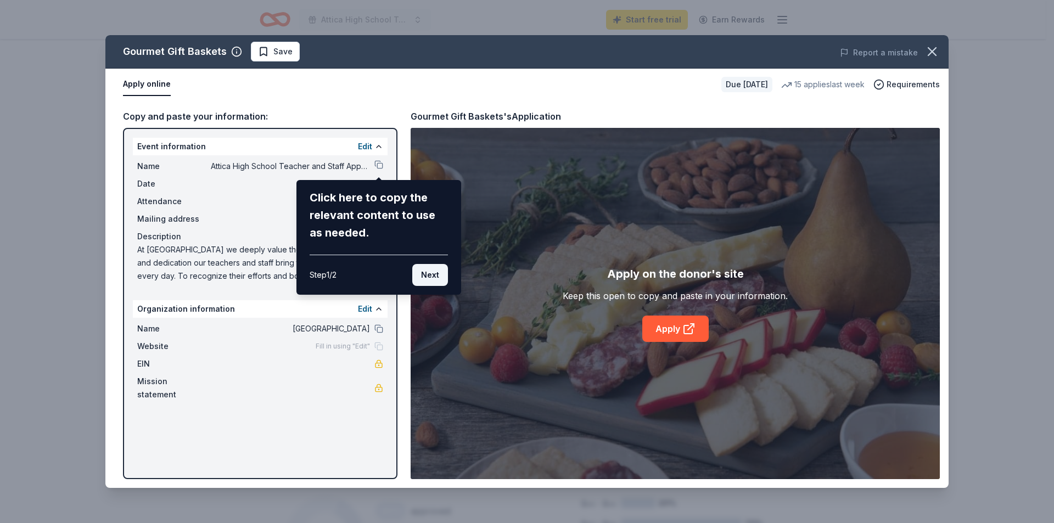
click at [426, 277] on button "Next" at bounding box center [430, 275] width 36 height 22
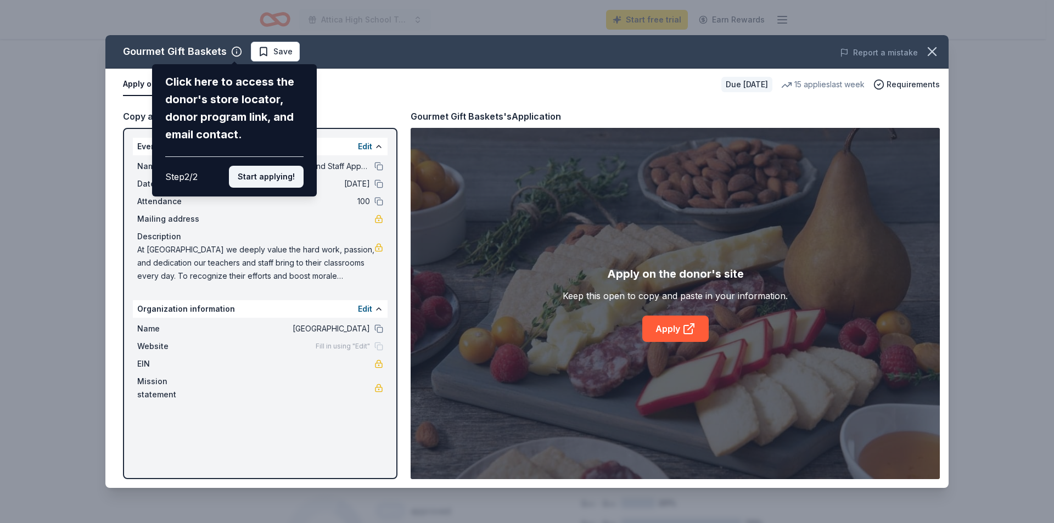
click at [282, 176] on button "Start applying!" at bounding box center [266, 177] width 75 height 22
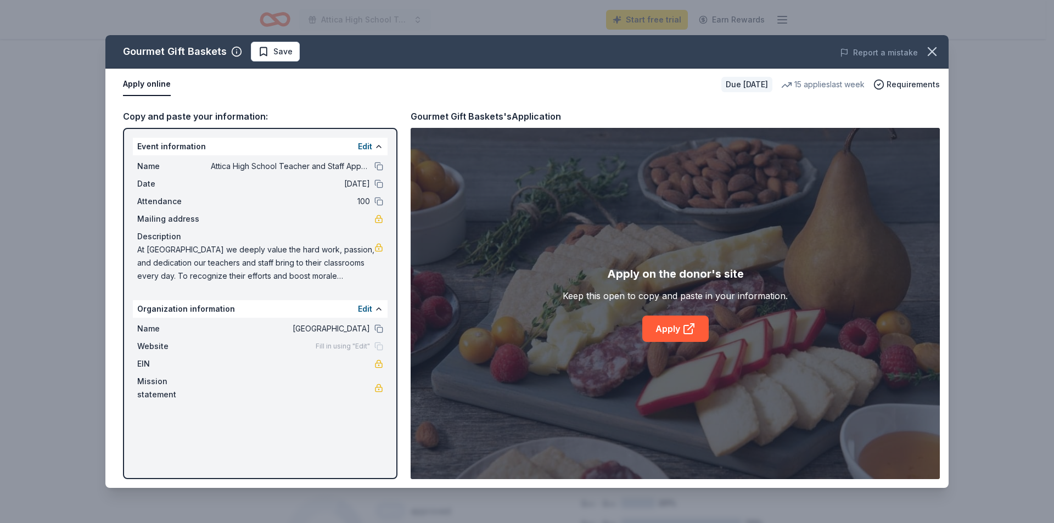
click at [380, 347] on div "Fill in using "Edit"" at bounding box center [350, 346] width 68 height 9
click at [367, 144] on button "Edit" at bounding box center [365, 146] width 14 height 13
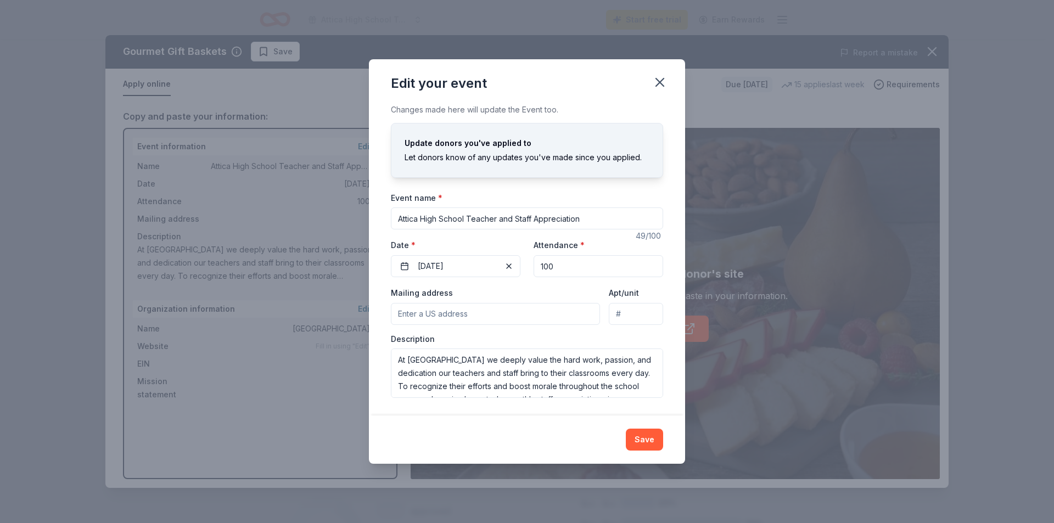
click at [528, 323] on input "Mailing address" at bounding box center [495, 314] width 209 height 22
paste input "Attica Central School District 3338 East Main Street Attica, New York 14011"
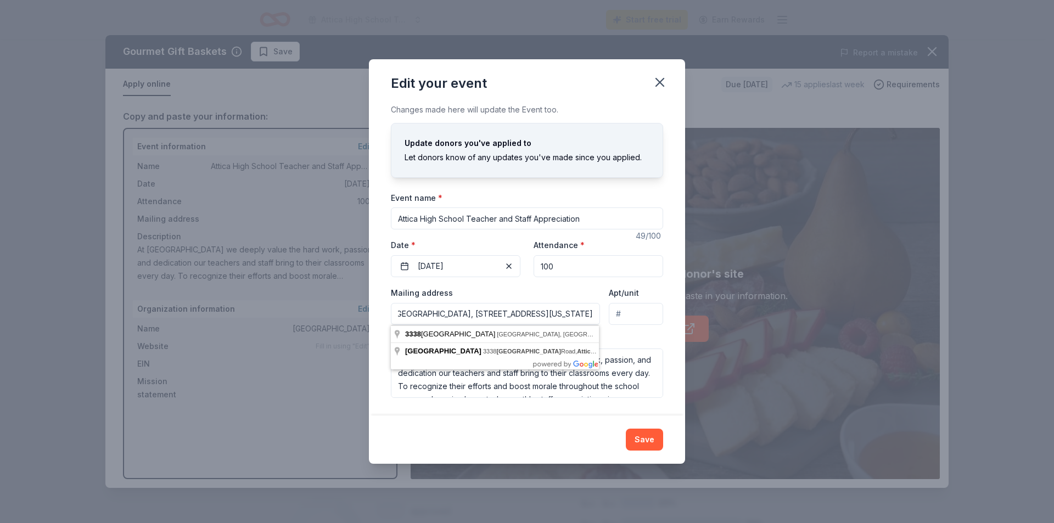
scroll to position [0, 0]
type input "3338 East Main Street Road, Attica, NY, 14011"
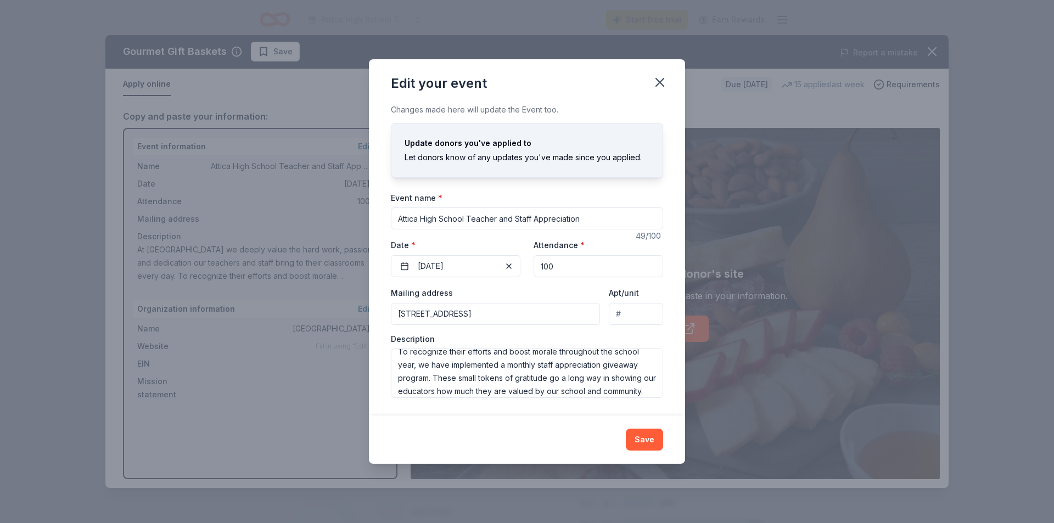
scroll to position [66, 0]
click at [469, 379] on textarea "At Attica High School we deeply value the hard work, passion, and dedication ou…" at bounding box center [527, 373] width 272 height 49
paste textarea "As part of this initiative, we are reaching out to organizations and businesses…"
click at [521, 351] on textarea "At Attica High School we deeply value the hard work, passion, and dedication ou…" at bounding box center [527, 373] width 272 height 49
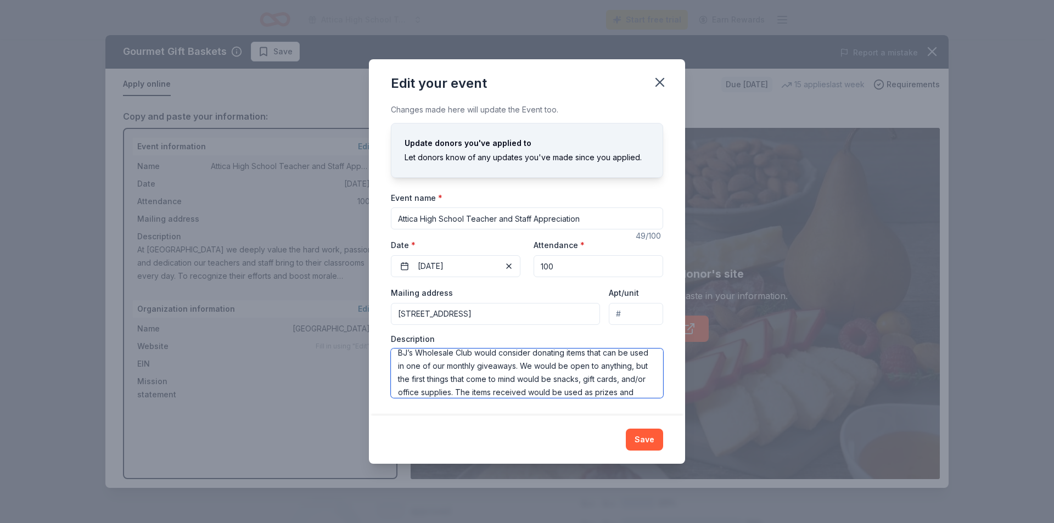
drag, startPoint x: 395, startPoint y: 369, endPoint x: 474, endPoint y: 369, distance: 79.0
click at [474, 369] on textarea "At Attica High School we deeply value the hard work, passion, and dedication ou…" at bounding box center [527, 373] width 272 height 49
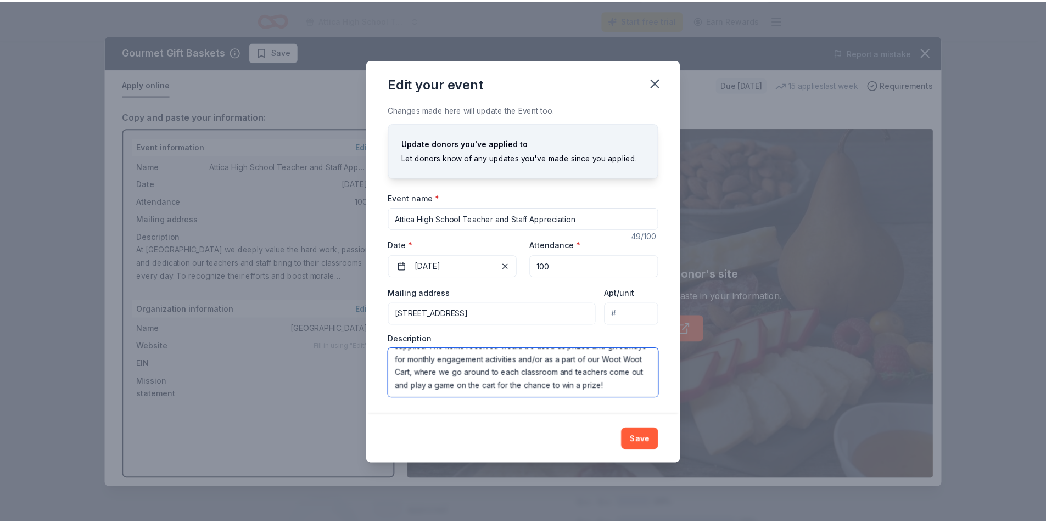
scroll to position [0, 0]
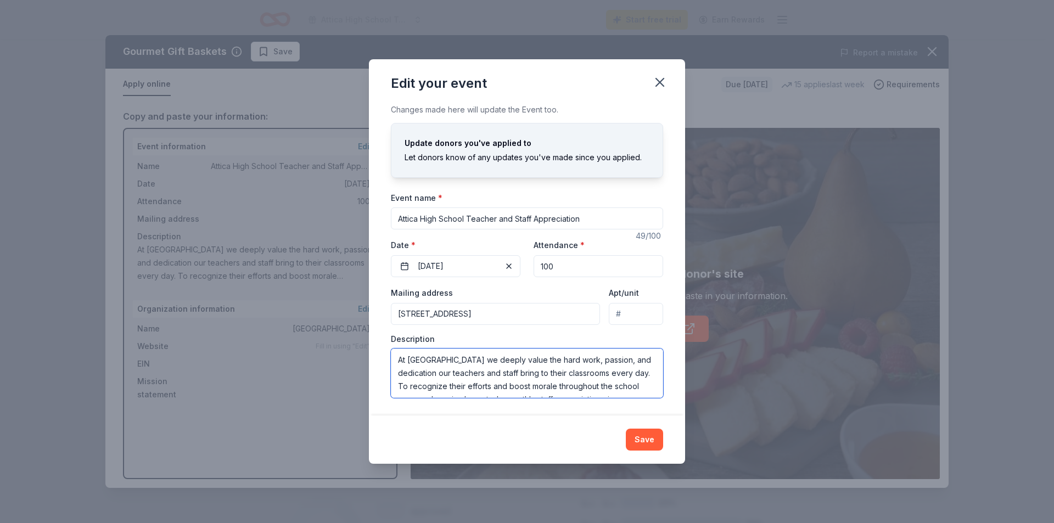
drag, startPoint x: 409, startPoint y: 341, endPoint x: 363, endPoint y: 301, distance: 60.7
click at [363, 301] on div "Edit your event Changes made here will update the Event too. Update donors you'…" at bounding box center [527, 261] width 1054 height 523
type textarea "At [GEOGRAPHIC_DATA] we deeply value the hard work, passion, and dedication our…"
click at [640, 439] on button "Save" at bounding box center [644, 440] width 37 height 22
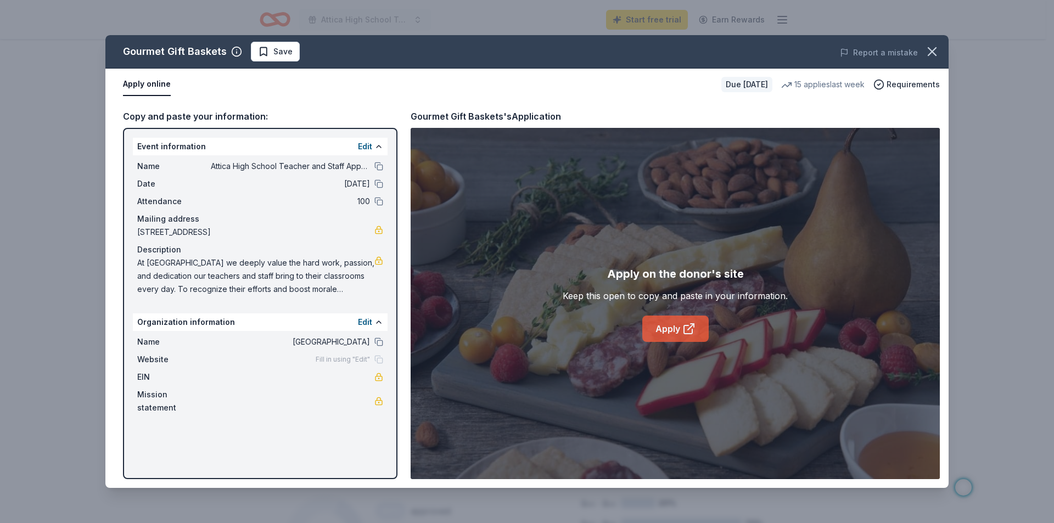
click at [701, 332] on link "Apply" at bounding box center [675, 329] width 66 height 26
click at [937, 55] on icon "button" at bounding box center [931, 51] width 15 height 15
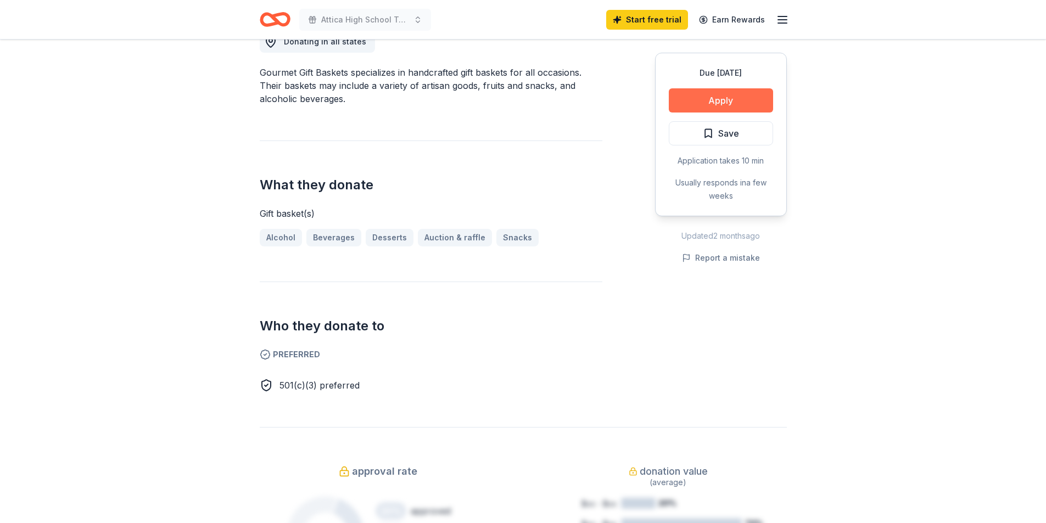
click at [739, 102] on button "Apply" at bounding box center [721, 100] width 104 height 24
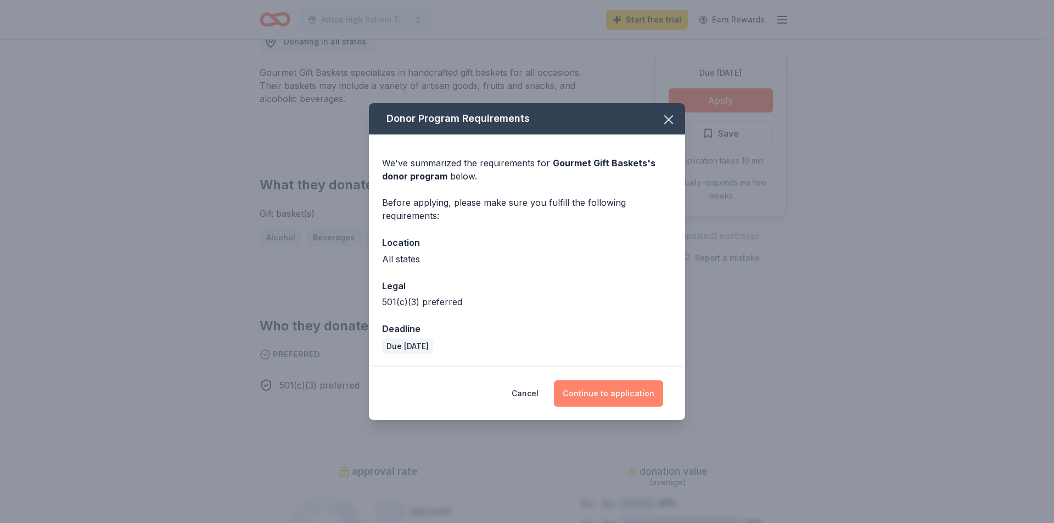
click at [652, 397] on button "Continue to application" at bounding box center [608, 393] width 109 height 26
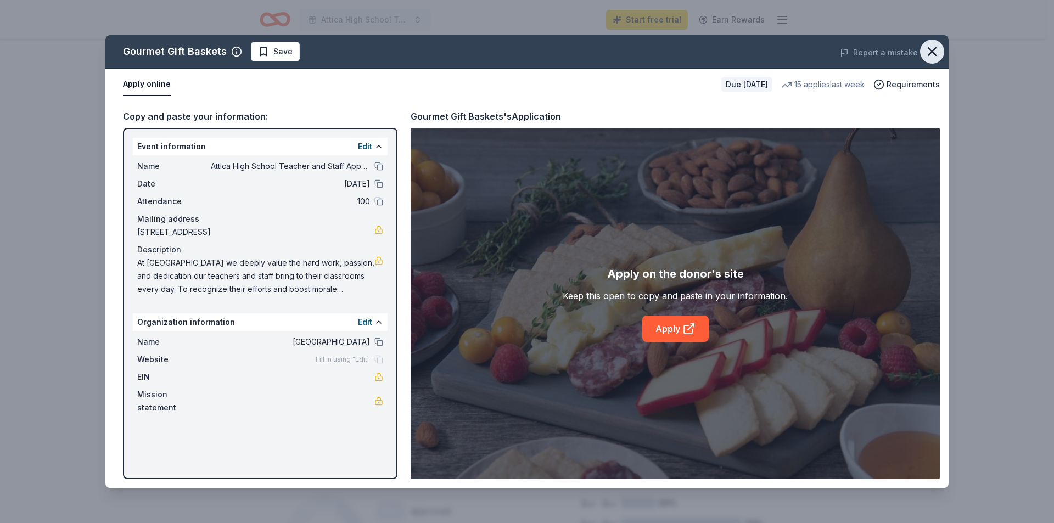
click at [934, 48] on icon "button" at bounding box center [931, 51] width 15 height 15
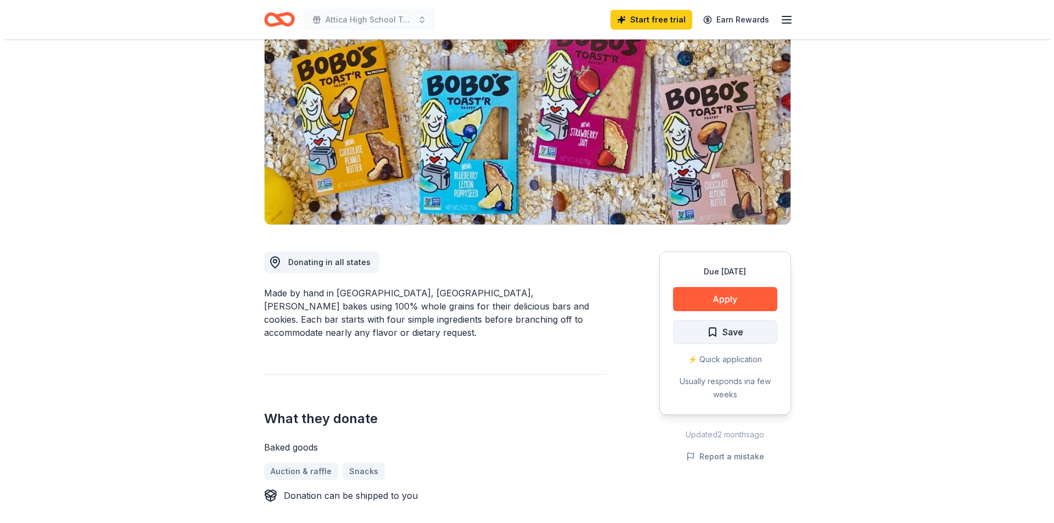
scroll to position [110, 0]
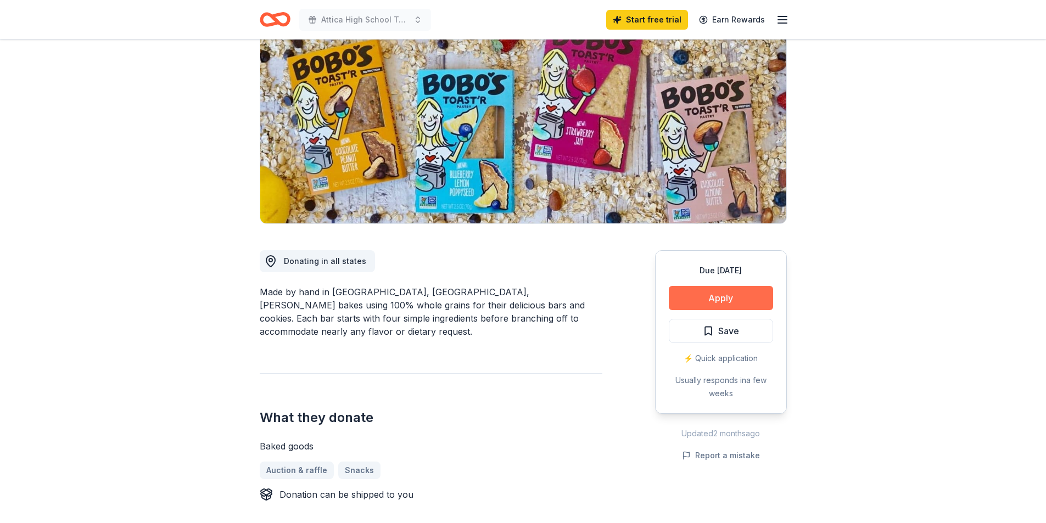
click at [711, 301] on button "Apply" at bounding box center [721, 298] width 104 height 24
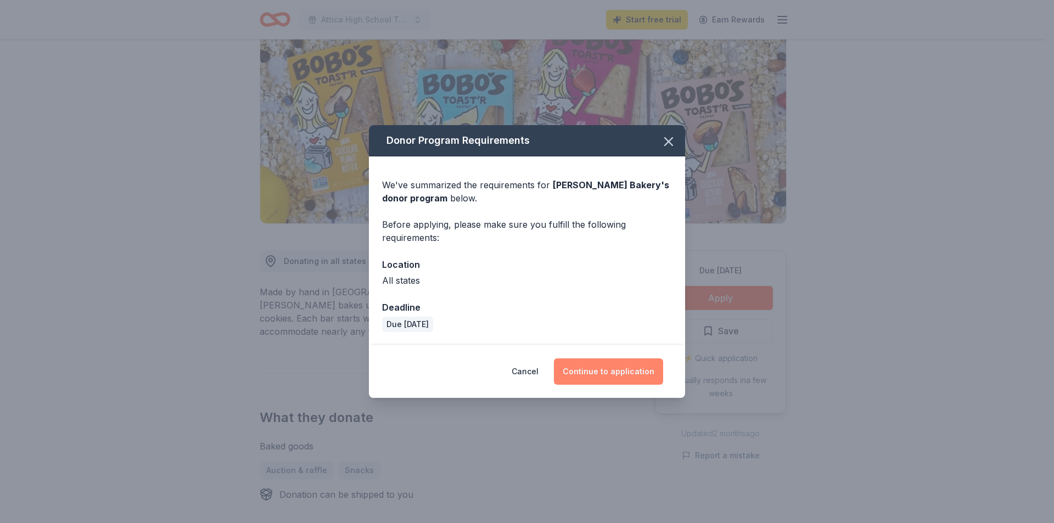
click at [610, 380] on button "Continue to application" at bounding box center [608, 371] width 109 height 26
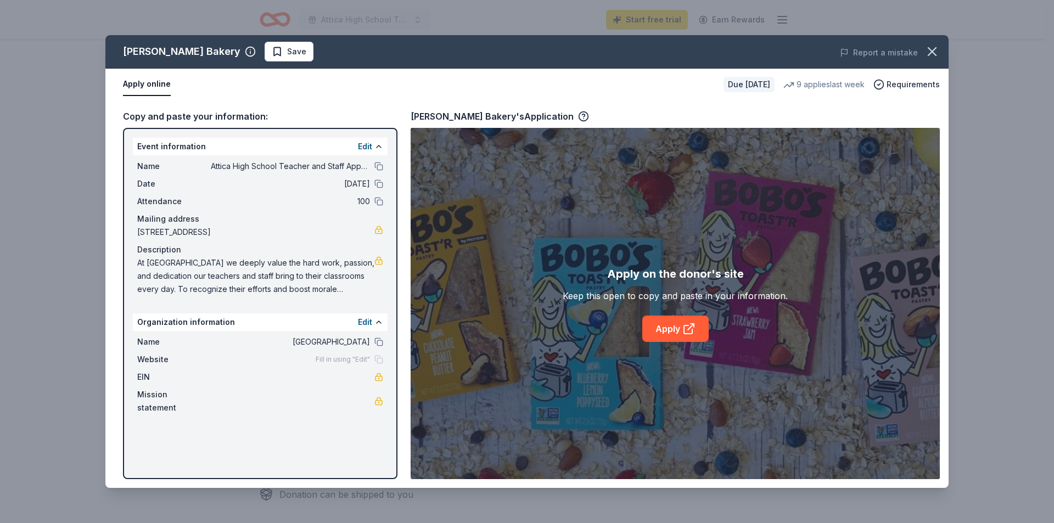
click at [371, 360] on div "Fill in using "Edit"" at bounding box center [350, 359] width 68 height 9
click at [378, 360] on div "Fill in using "Edit"" at bounding box center [350, 359] width 68 height 9
click at [358, 319] on div "Organization information Edit" at bounding box center [260, 322] width 255 height 18
click at [363, 321] on button "Edit" at bounding box center [365, 322] width 14 height 13
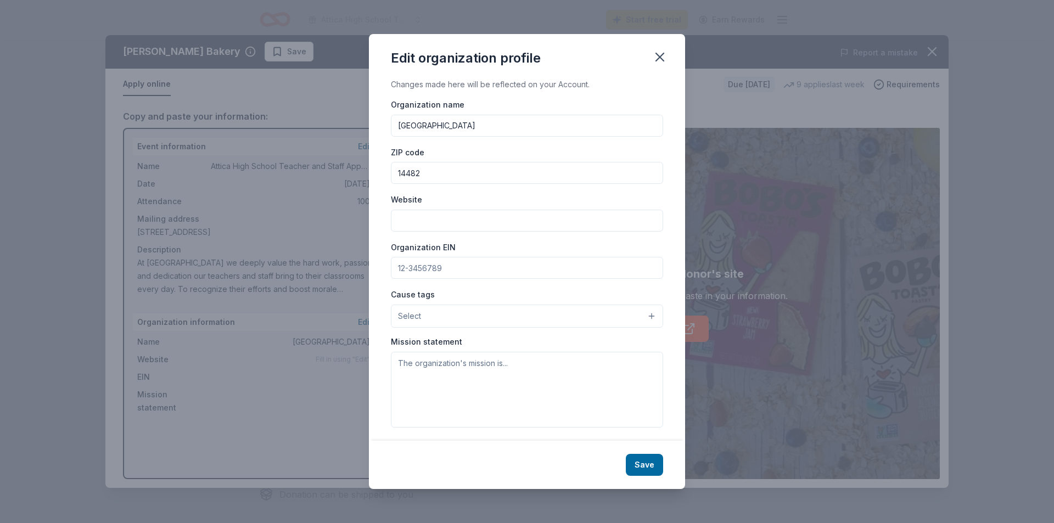
paste input "[URL][DOMAIN_NAME]"
type input "[URL][DOMAIN_NAME]"
click at [465, 271] on input "Organization EIN" at bounding box center [527, 268] width 272 height 22
click at [502, 323] on button "Select" at bounding box center [527, 316] width 272 height 23
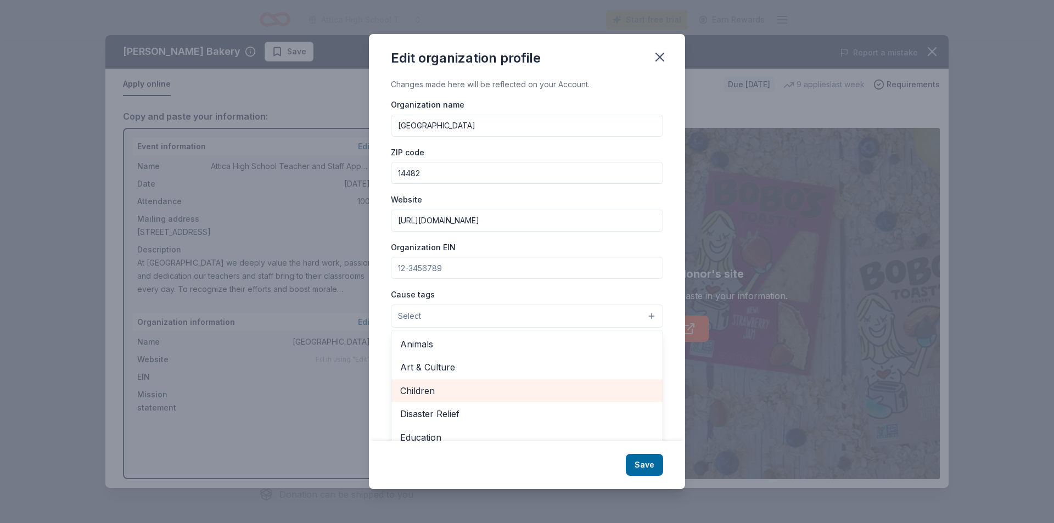
click at [483, 393] on span "Children" at bounding box center [527, 391] width 254 height 14
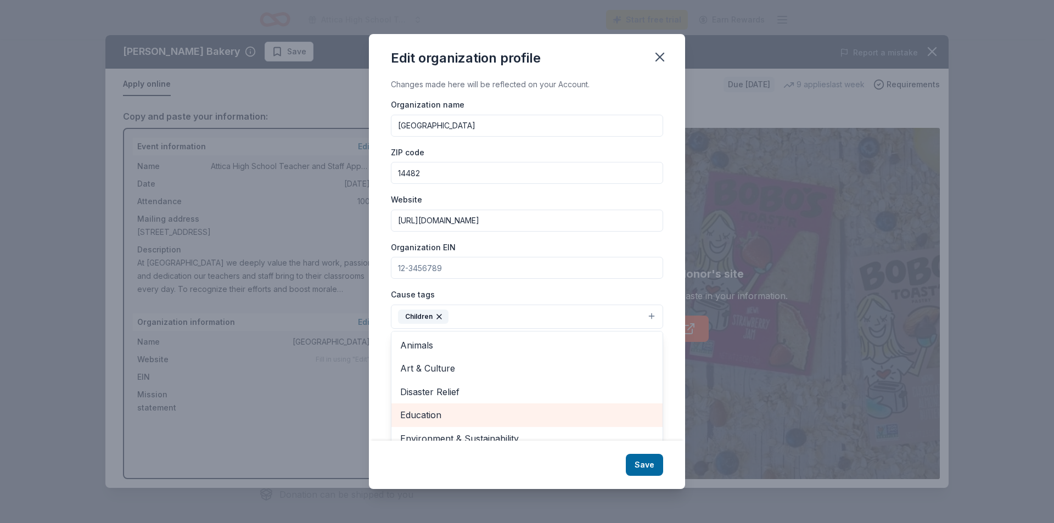
drag, startPoint x: 468, startPoint y: 401, endPoint x: 467, endPoint y: 410, distance: 8.9
click at [467, 410] on div "Animals Art & Culture Disaster Relief Education Environment & Sustainability Fi…" at bounding box center [527, 397] width 272 height 132
click at [466, 414] on span "Education" at bounding box center [527, 415] width 254 height 14
click at [607, 278] on div "Organization name Attica Central School District ZIP code 14482 Website https:/…" at bounding box center [527, 263] width 272 height 331
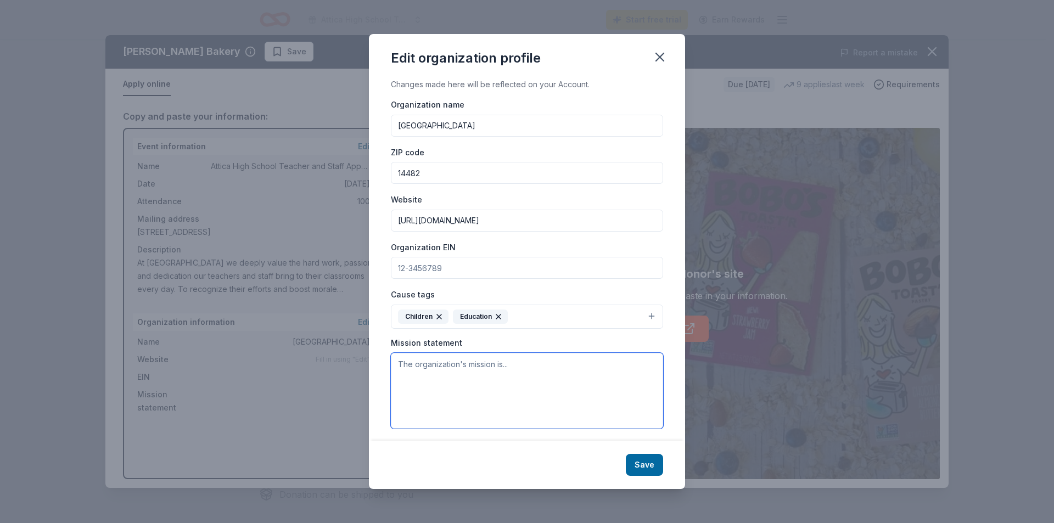
click at [501, 393] on textarea at bounding box center [527, 391] width 272 height 76
paste textarea "The mission of the [GEOGRAPHIC_DATA] is to develop and provide a challenging an…"
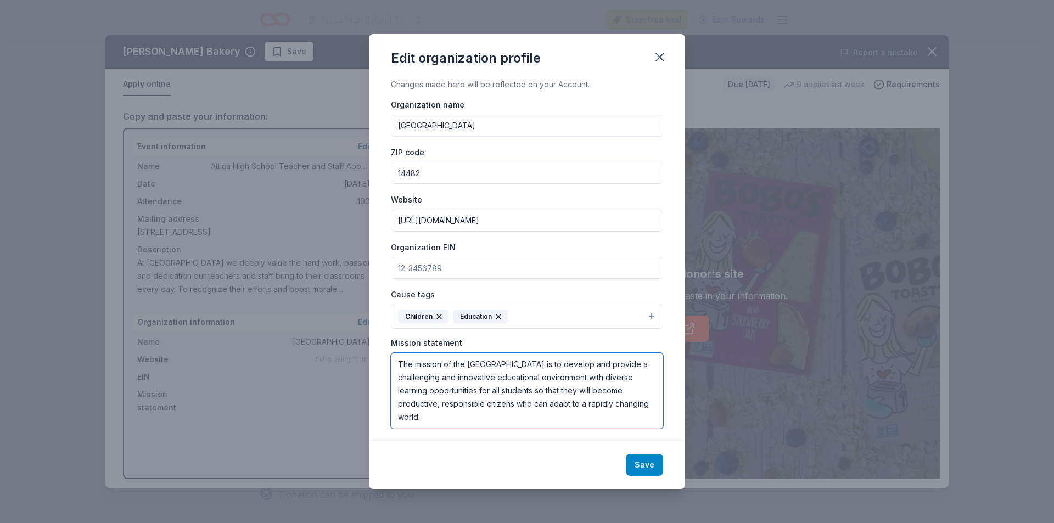
type textarea "The mission of the [GEOGRAPHIC_DATA] is to develop and provide a challenging an…"
click at [645, 462] on button "Save" at bounding box center [644, 465] width 37 height 22
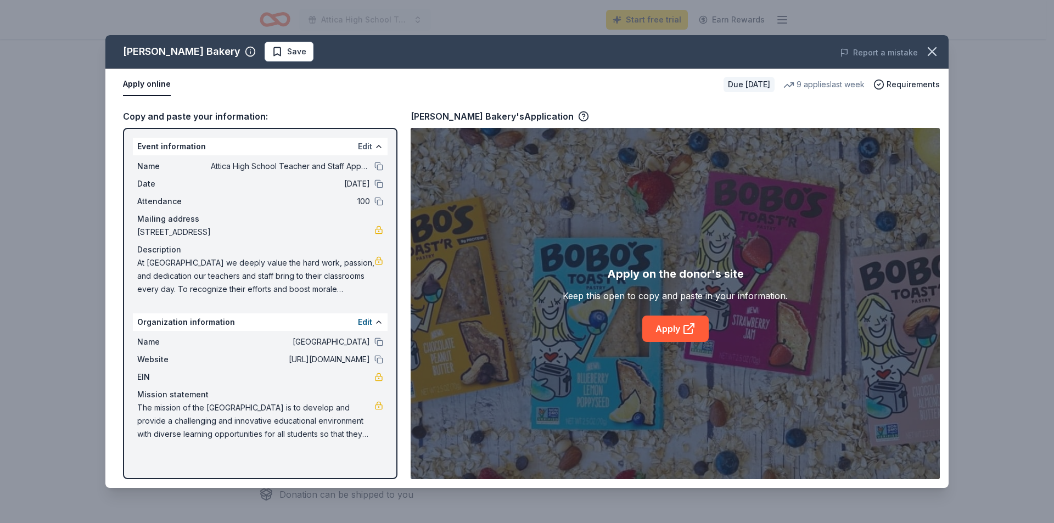
click at [367, 147] on button "Edit" at bounding box center [365, 146] width 14 height 13
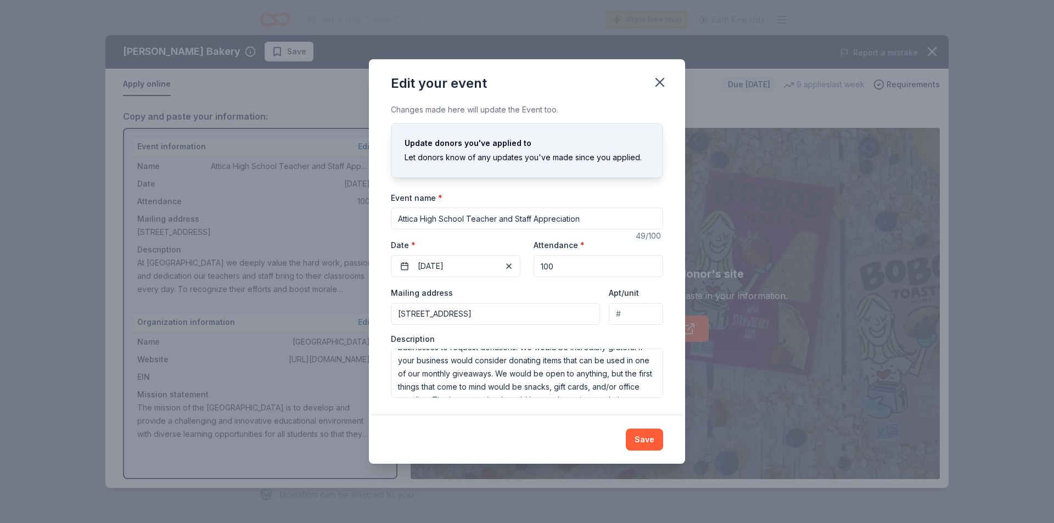
scroll to position [88, 0]
click at [634, 440] on button "Save" at bounding box center [644, 440] width 37 height 22
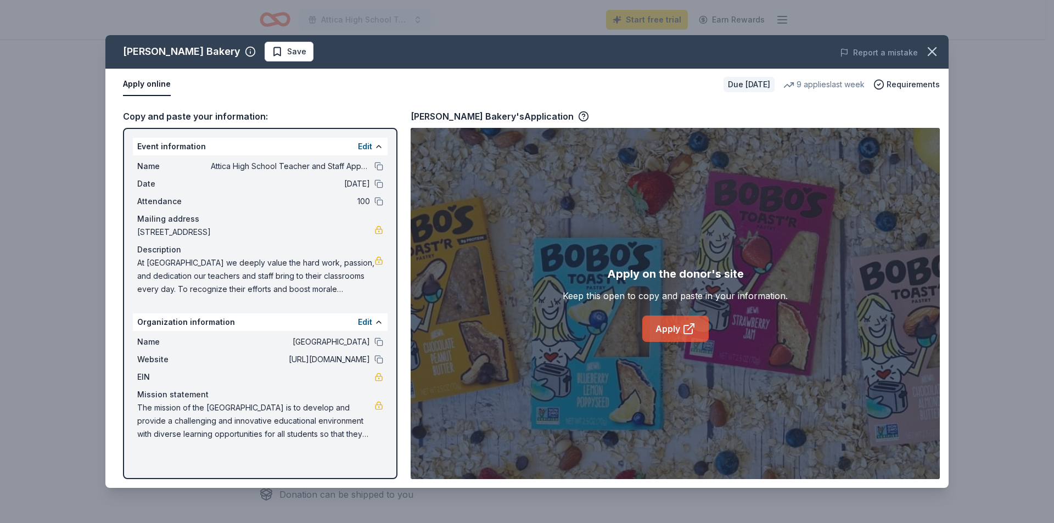
click at [687, 321] on link "Apply" at bounding box center [675, 329] width 66 height 26
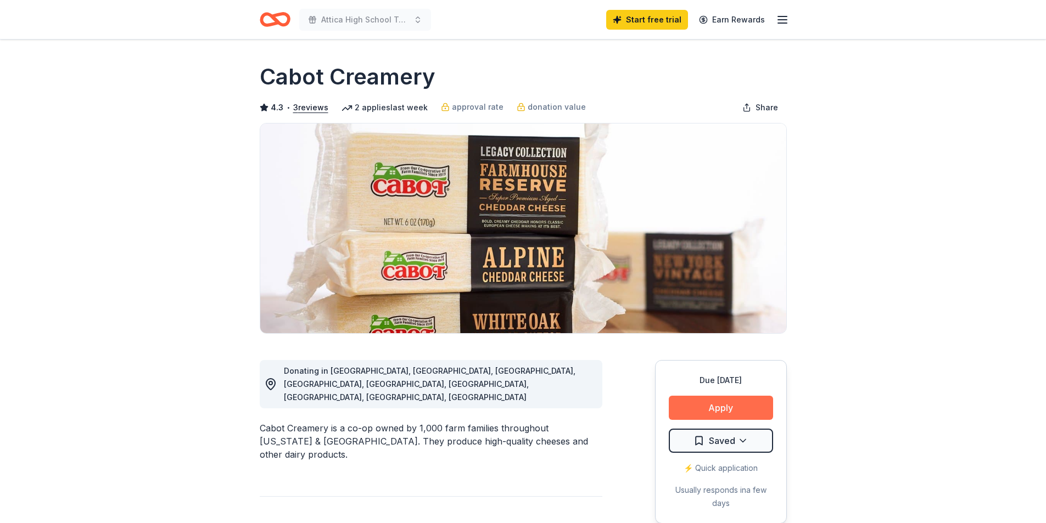
click at [744, 402] on button "Apply" at bounding box center [721, 408] width 104 height 24
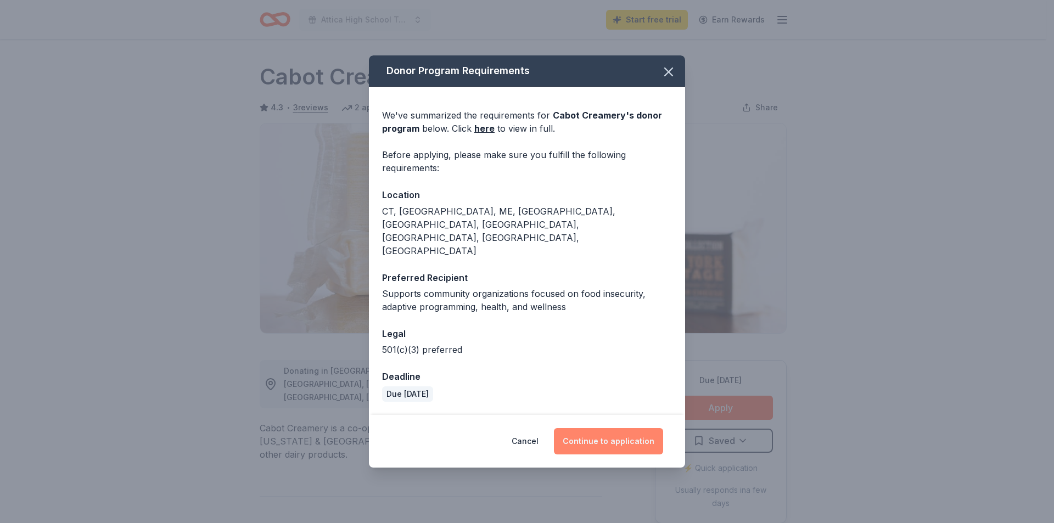
click at [626, 428] on button "Continue to application" at bounding box center [608, 441] width 109 height 26
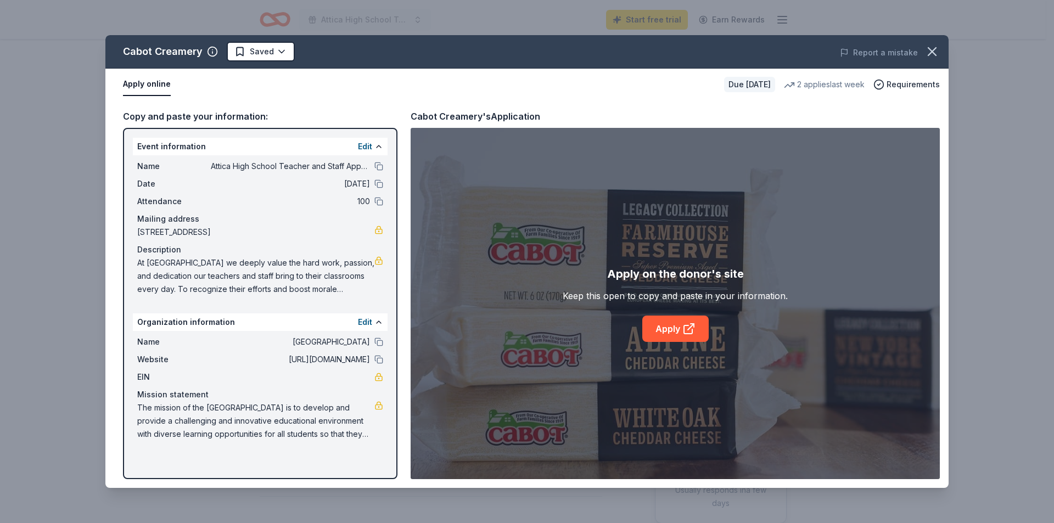
click at [691, 344] on div "Apply on the donor's site Keep this open to copy and paste in your information.…" at bounding box center [675, 303] width 529 height 351
click at [686, 330] on icon at bounding box center [688, 328] width 13 height 13
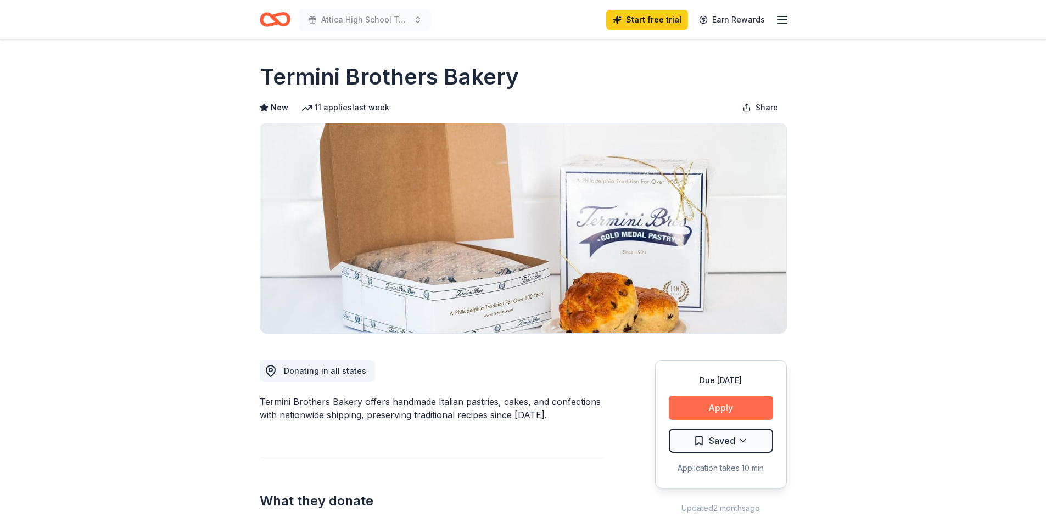
click at [721, 403] on button "Apply" at bounding box center [721, 408] width 104 height 24
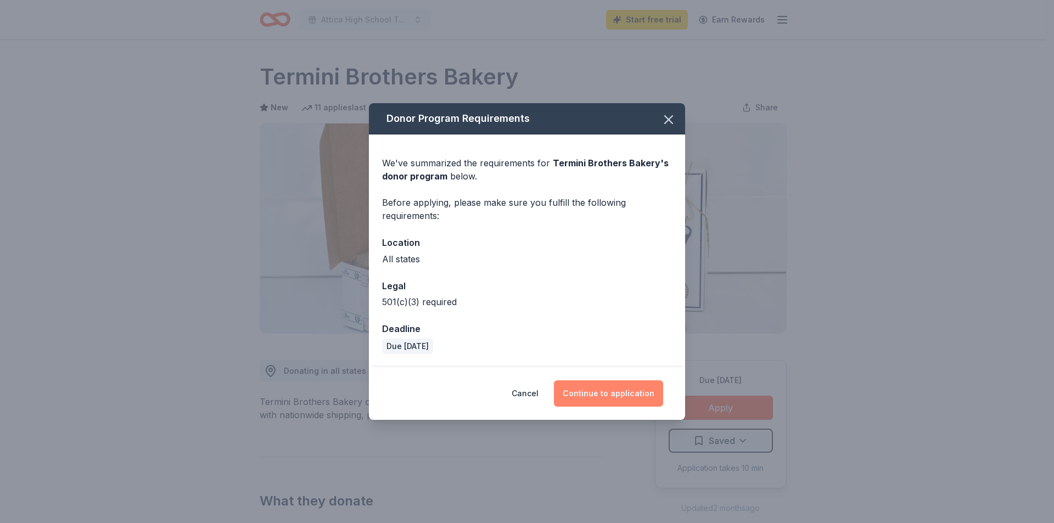
click at [615, 393] on button "Continue to application" at bounding box center [608, 393] width 109 height 26
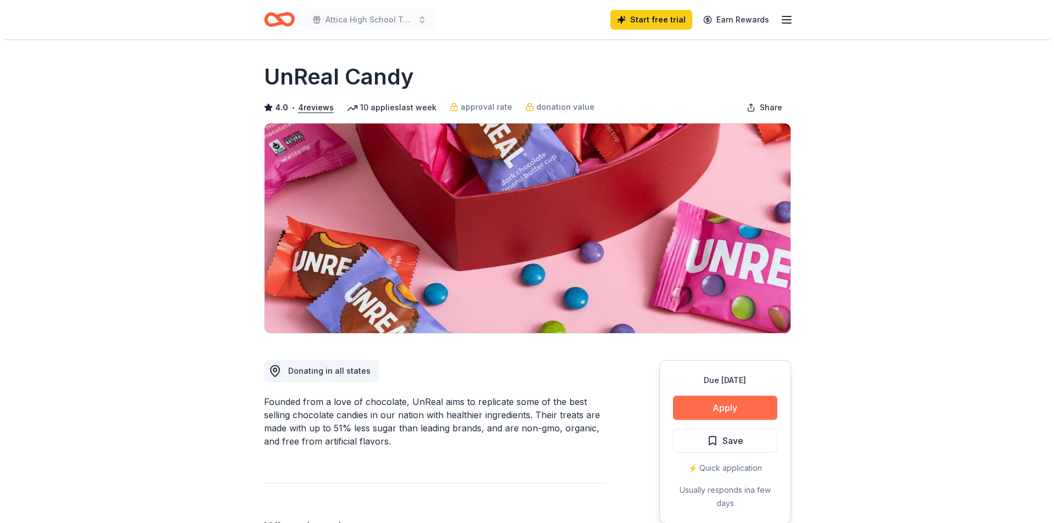
scroll to position [110, 0]
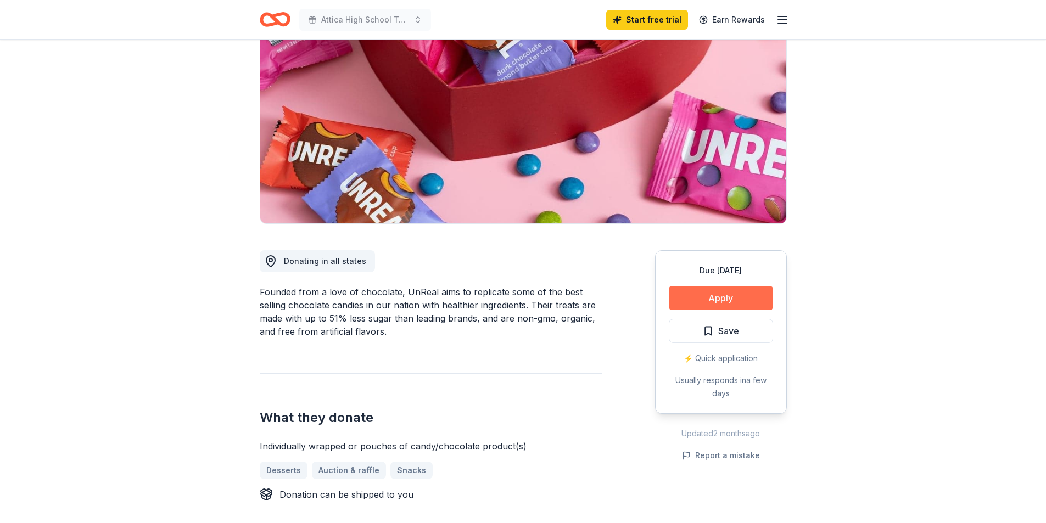
click at [717, 304] on button "Apply" at bounding box center [721, 298] width 104 height 24
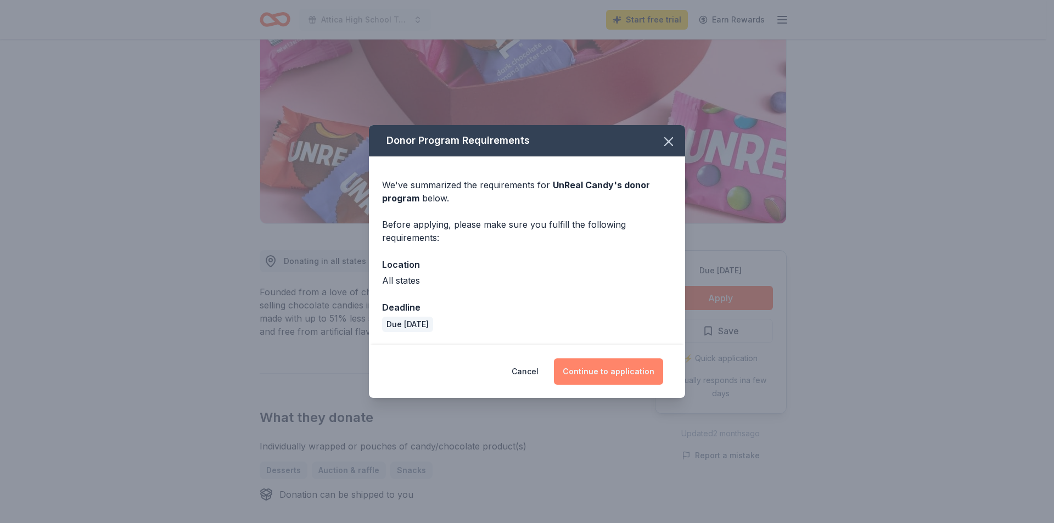
click at [609, 369] on button "Continue to application" at bounding box center [608, 371] width 109 height 26
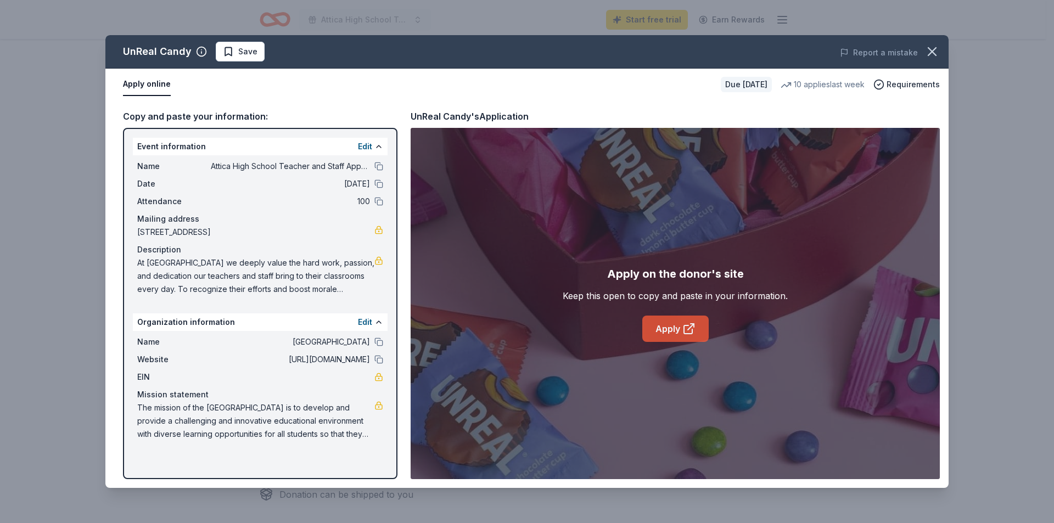
click at [685, 332] on icon at bounding box center [688, 328] width 13 height 13
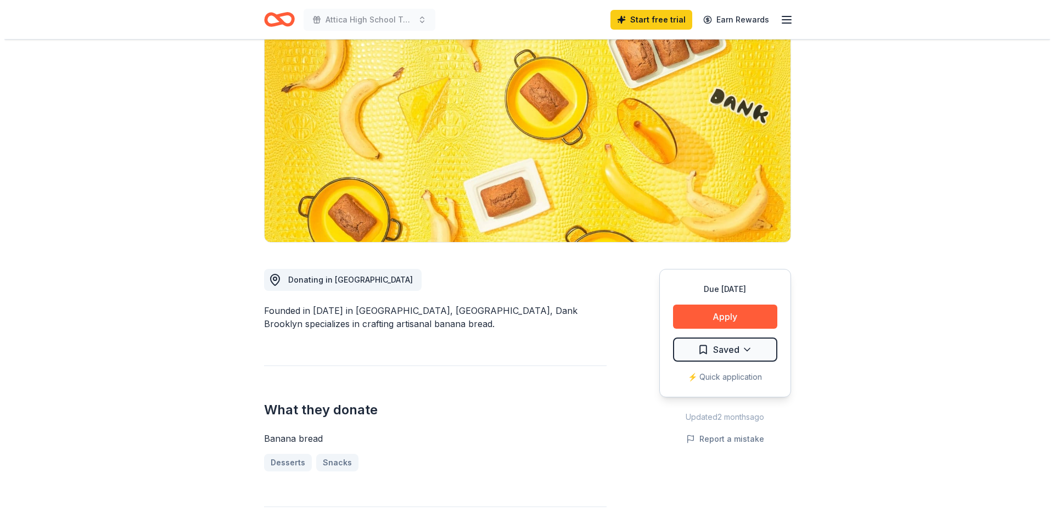
scroll to position [110, 0]
